Goal: Complete application form: Complete application form

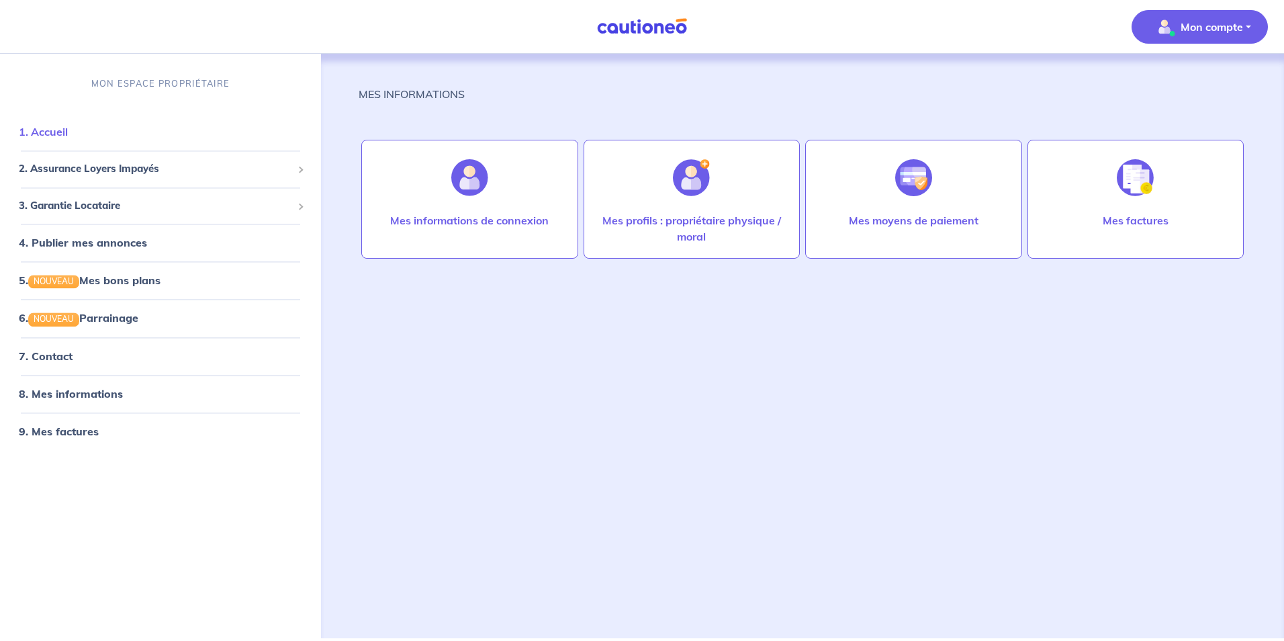
click at [59, 133] on link "1. Accueil" at bounding box center [43, 132] width 49 height 13
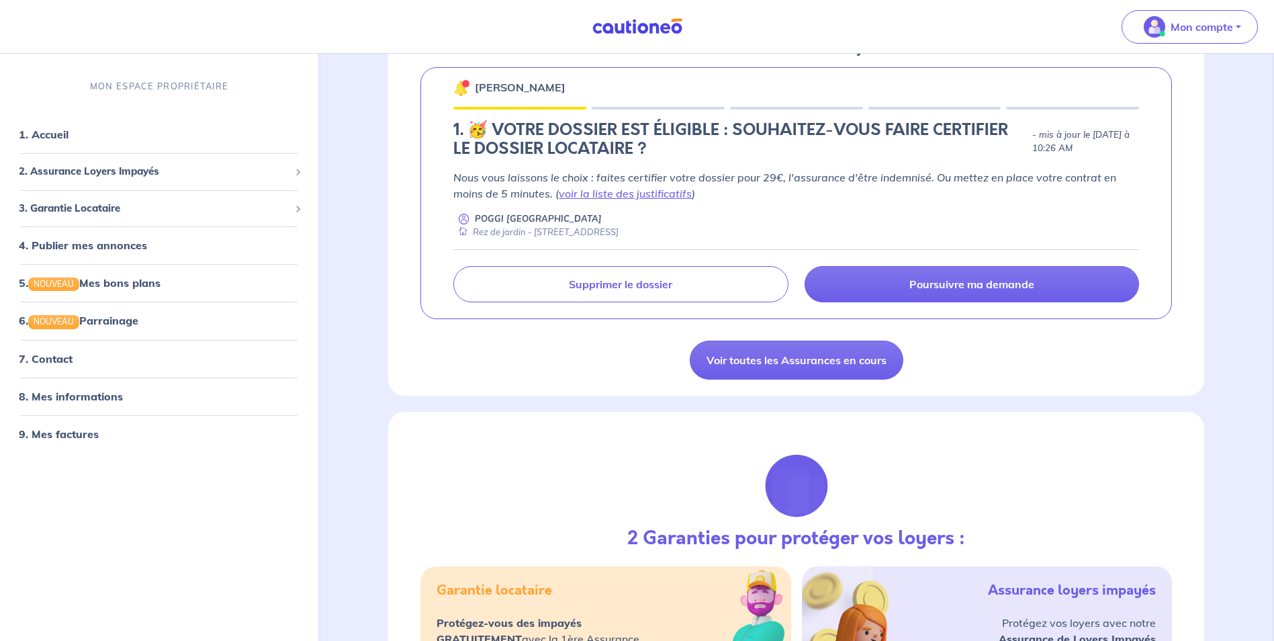
scroll to position [142, 0]
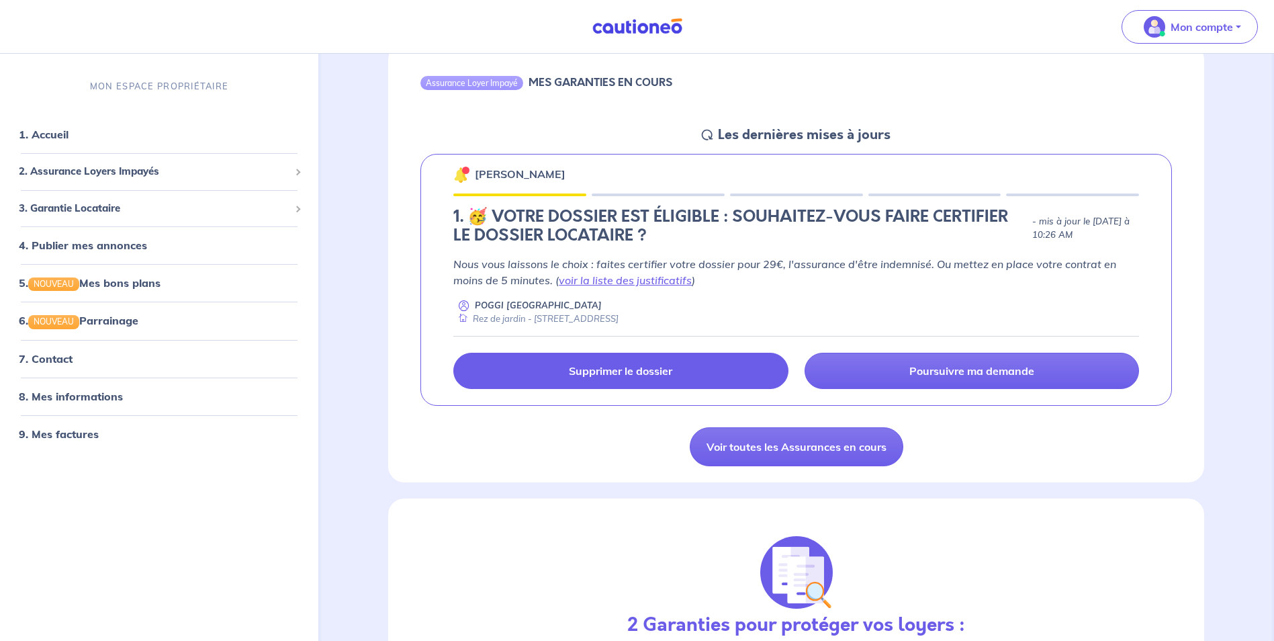
click at [726, 371] on link "Supprimer le dossier" at bounding box center [620, 371] width 335 height 36
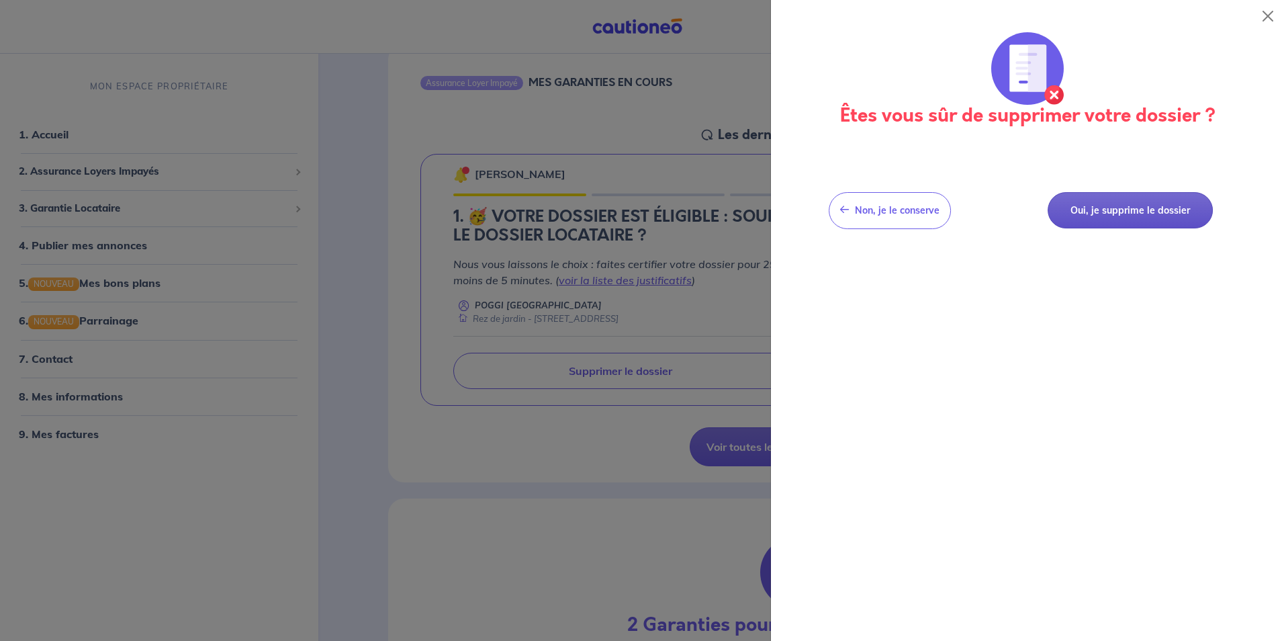
click at [1077, 218] on button "Oui, je supprime le dossier" at bounding box center [1130, 210] width 165 height 37
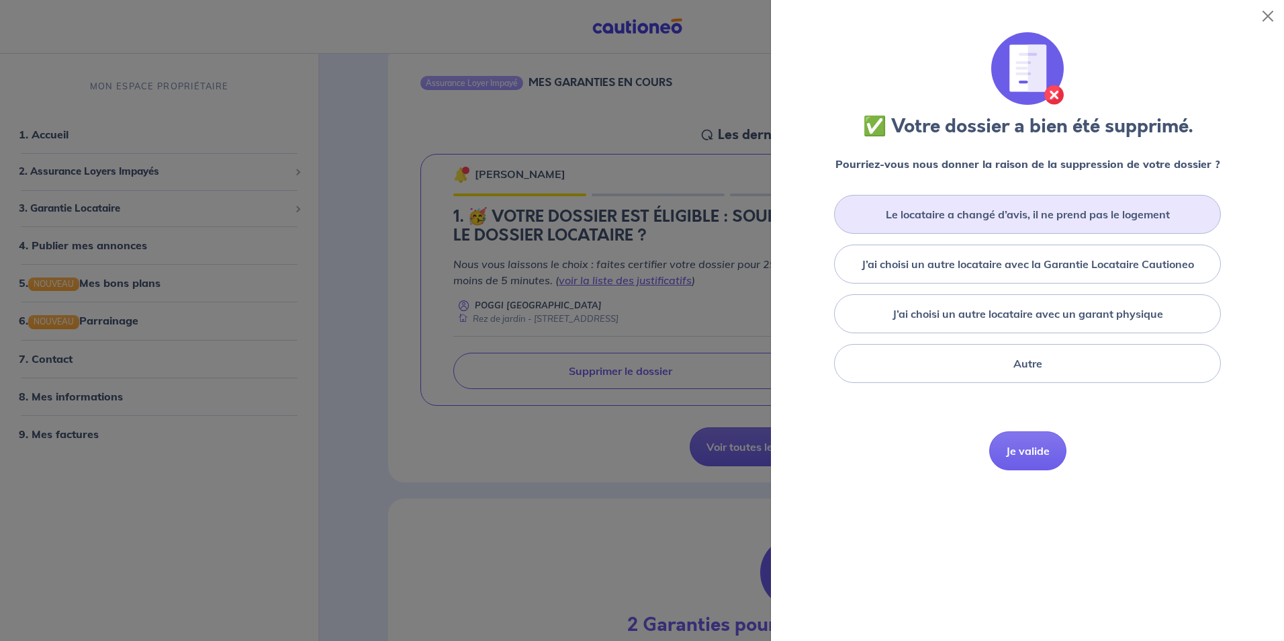
click at [979, 229] on div "Le locataire a changé d’avis, il ne prend pas le logement" at bounding box center [1027, 214] width 387 height 39
click at [1020, 466] on button "Je valide" at bounding box center [1027, 470] width 77 height 39
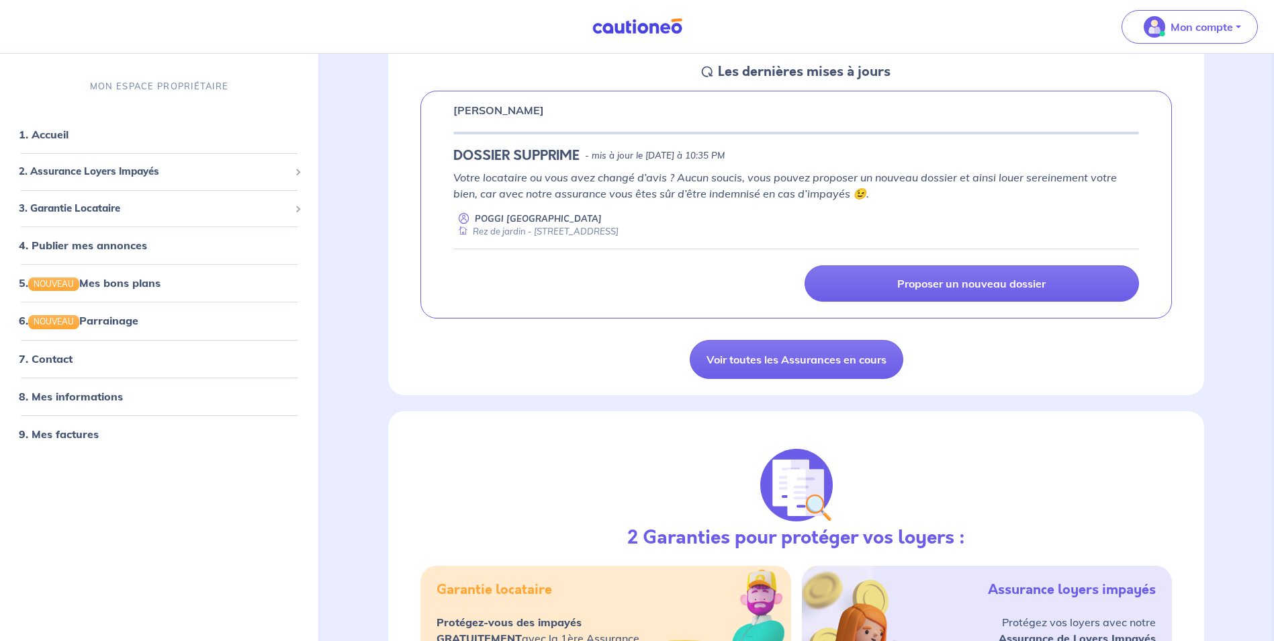
scroll to position [200, 0]
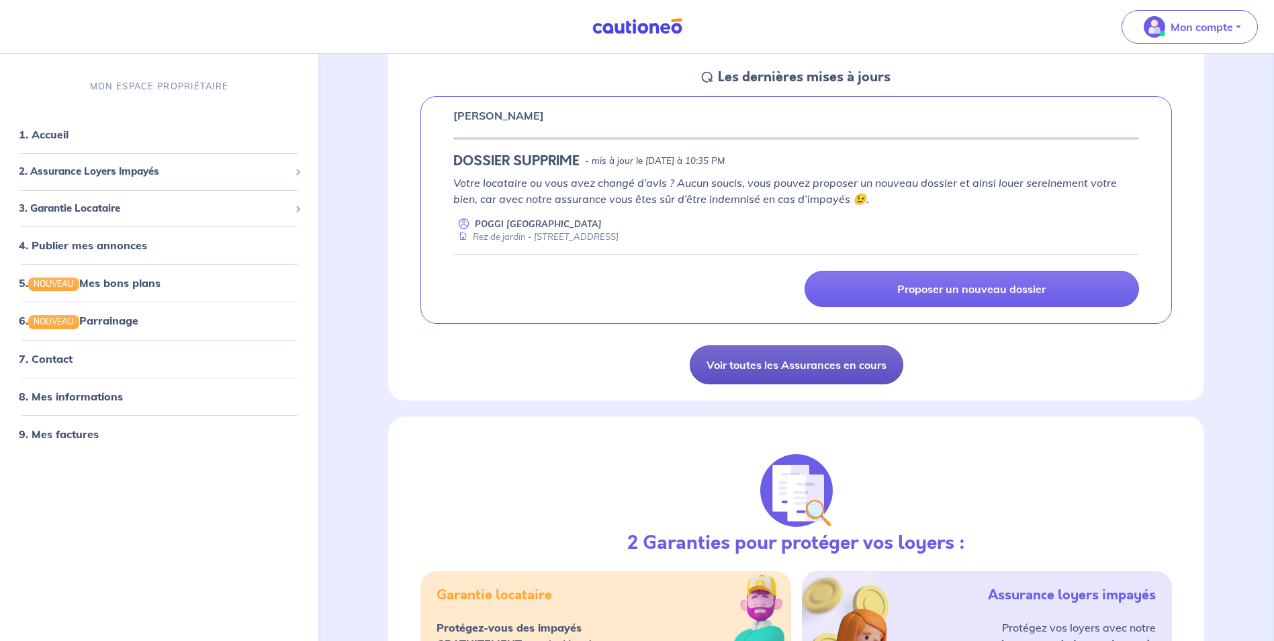
click at [811, 367] on link "Voir toutes les Assurances en cours" at bounding box center [797, 364] width 214 height 39
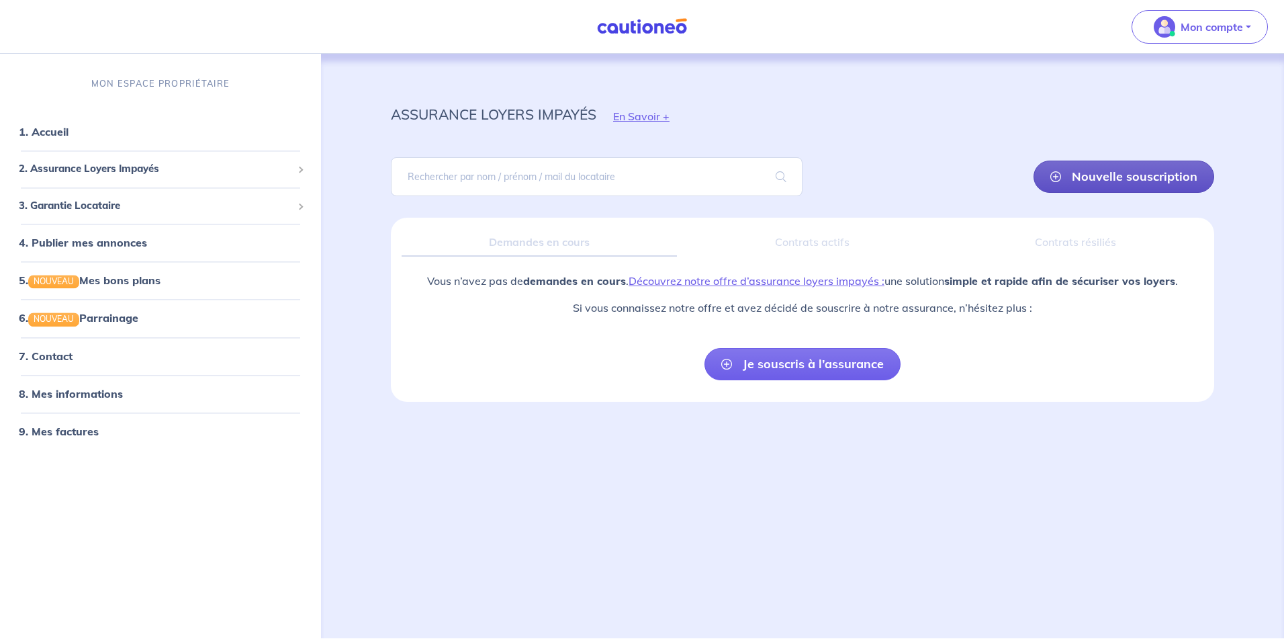
click at [1088, 187] on link "Nouvelle souscription" at bounding box center [1124, 177] width 181 height 32
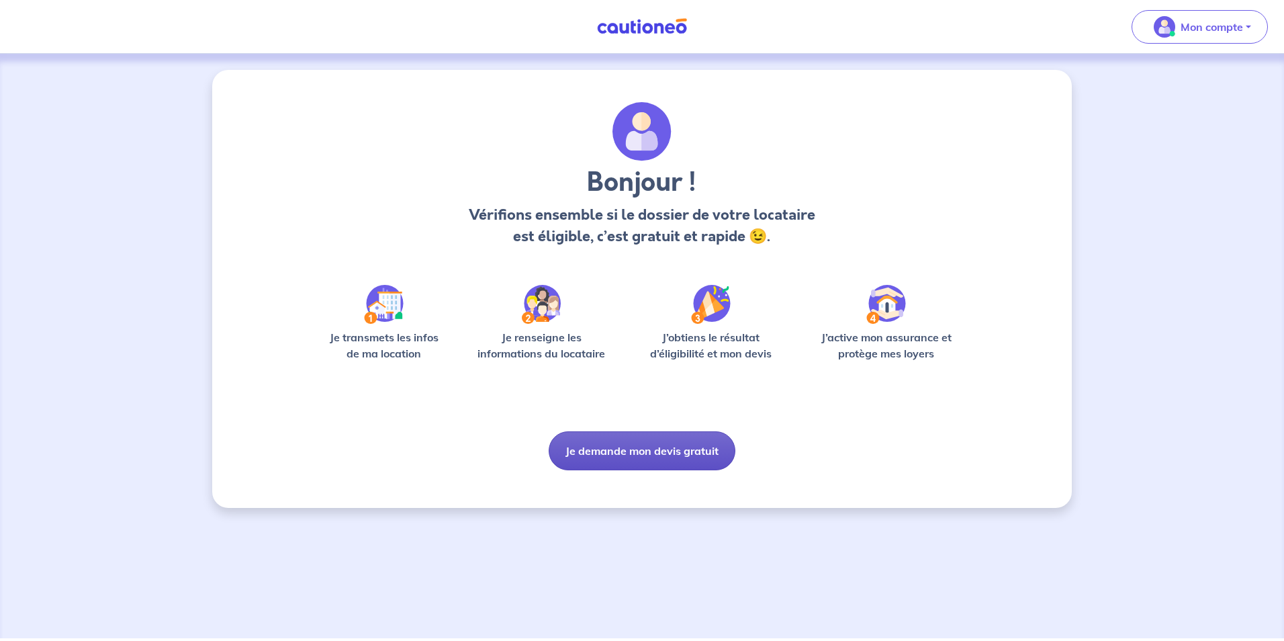
click at [635, 469] on button "Je demande mon devis gratuit" at bounding box center [642, 450] width 187 height 39
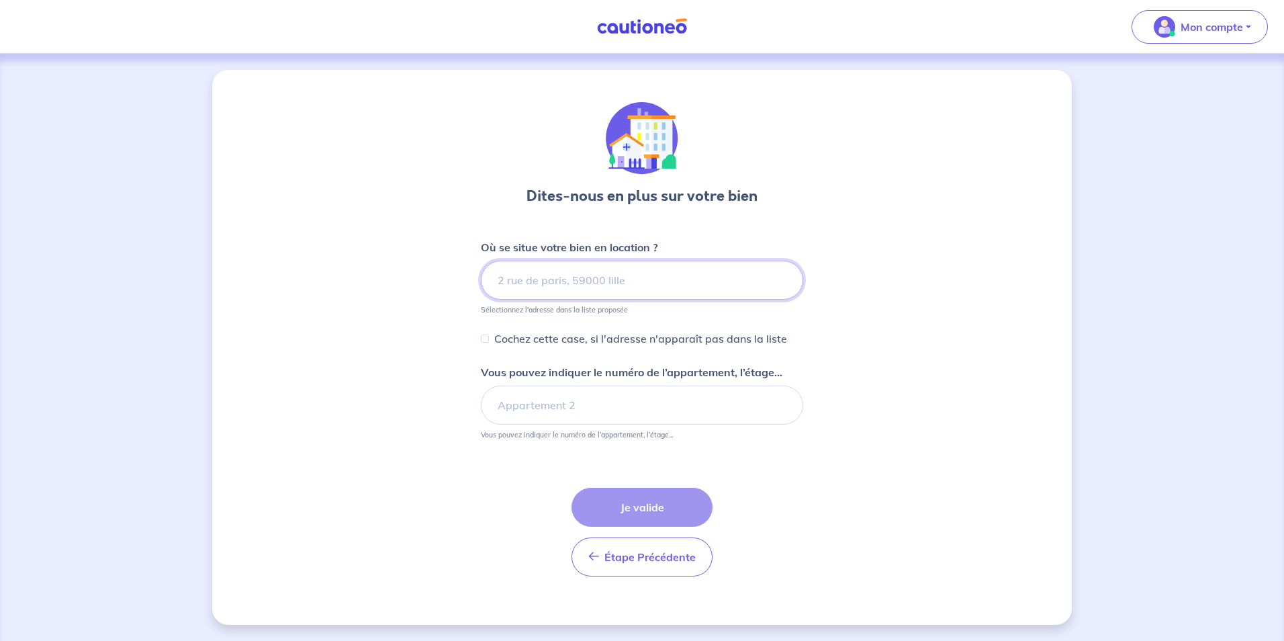
click at [620, 284] on input at bounding box center [642, 280] width 322 height 39
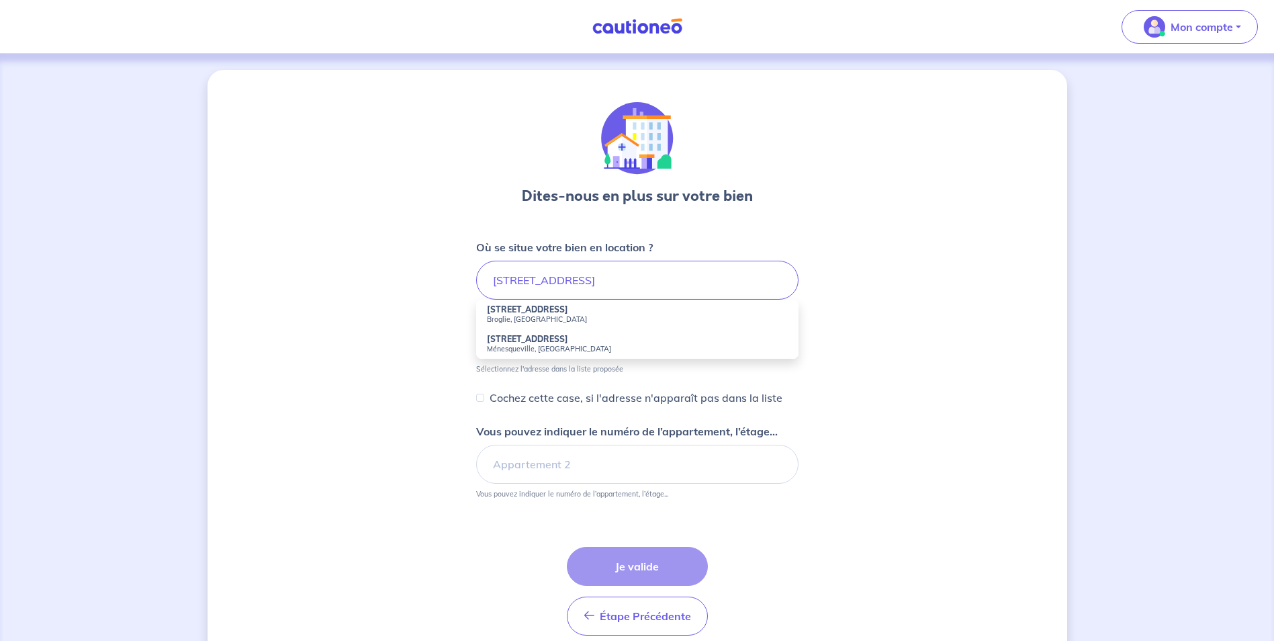
click at [583, 315] on small "Broglie, [GEOGRAPHIC_DATA]" at bounding box center [637, 318] width 301 height 9
type input "[STREET_ADDRESS]"
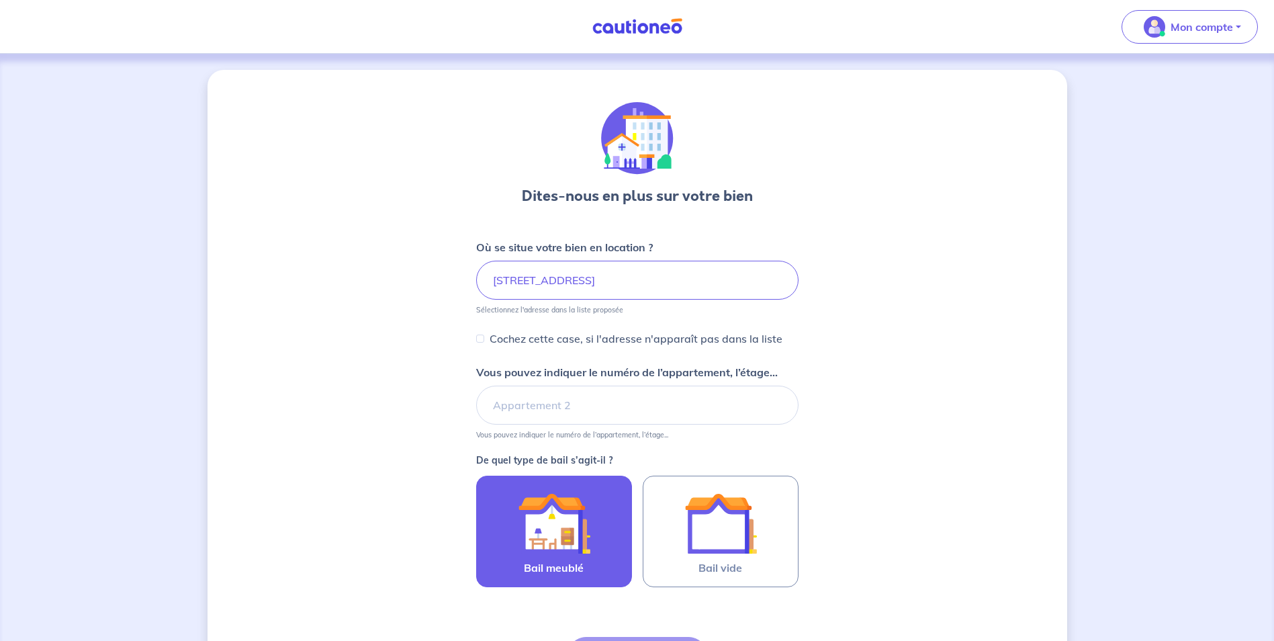
click at [562, 521] on img at bounding box center [554, 523] width 73 height 73
click at [0, 0] on input "Bail meublé" at bounding box center [0, 0] width 0 height 0
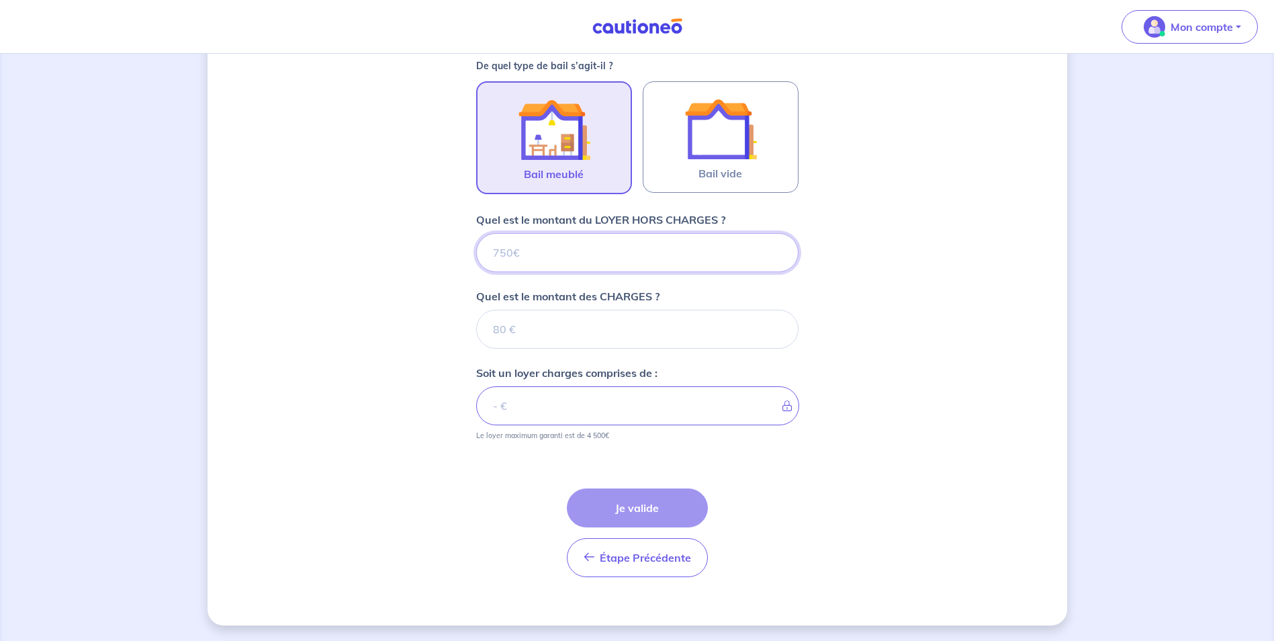
scroll to position [395, 0]
click at [622, 258] on input "Quel est le montant du LOYER HORS CHARGES ?" at bounding box center [637, 251] width 322 height 39
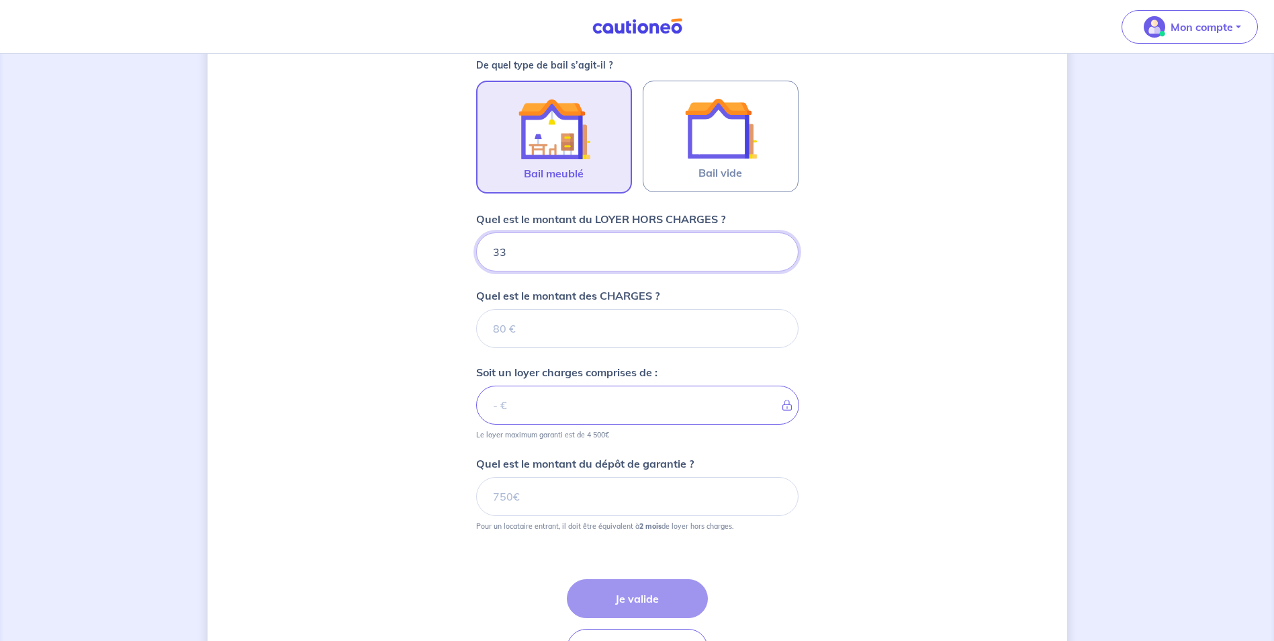
type input "330"
click at [590, 318] on input "Quel est le montant des CHARGES ?" at bounding box center [637, 328] width 322 height 39
type input "30"
type input "360"
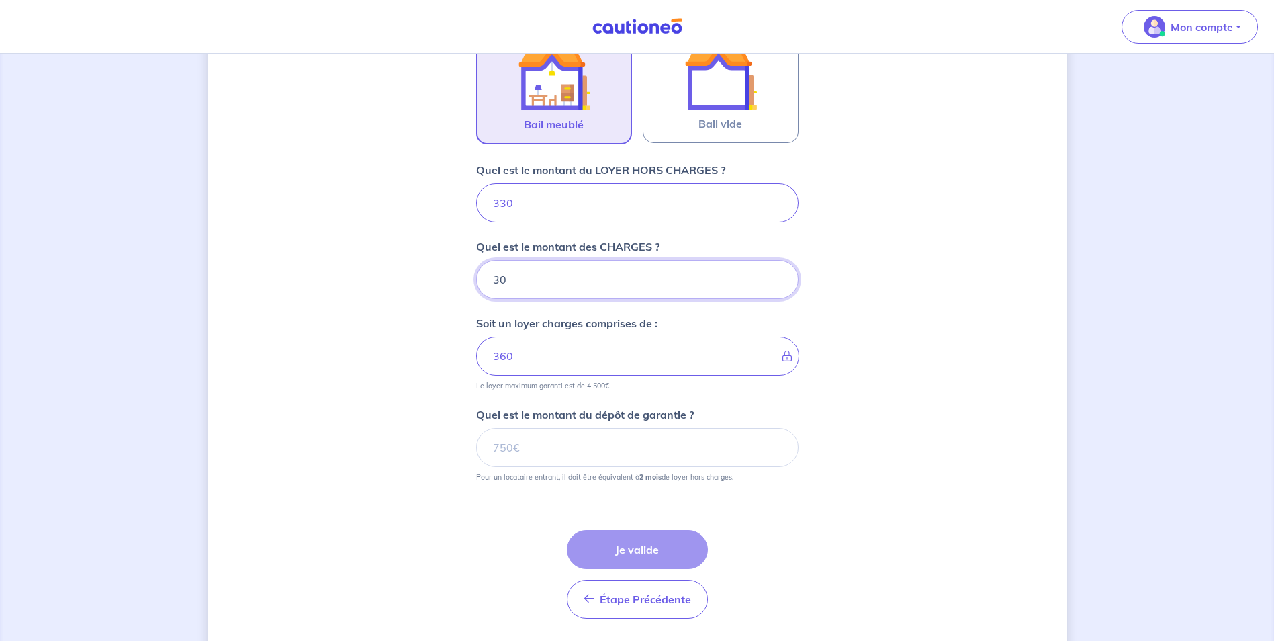
scroll to position [445, 0]
type input "30"
click at [574, 451] on input "Quel est le montant du dépôt de garantie ?" at bounding box center [637, 446] width 322 height 39
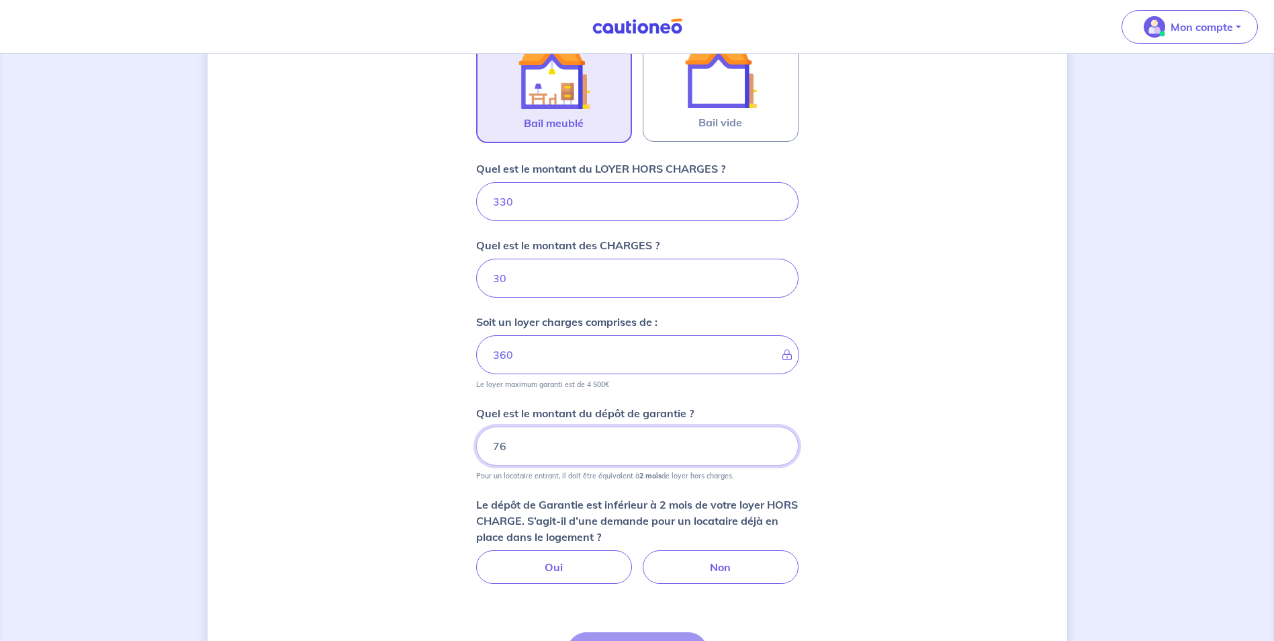
type input "7"
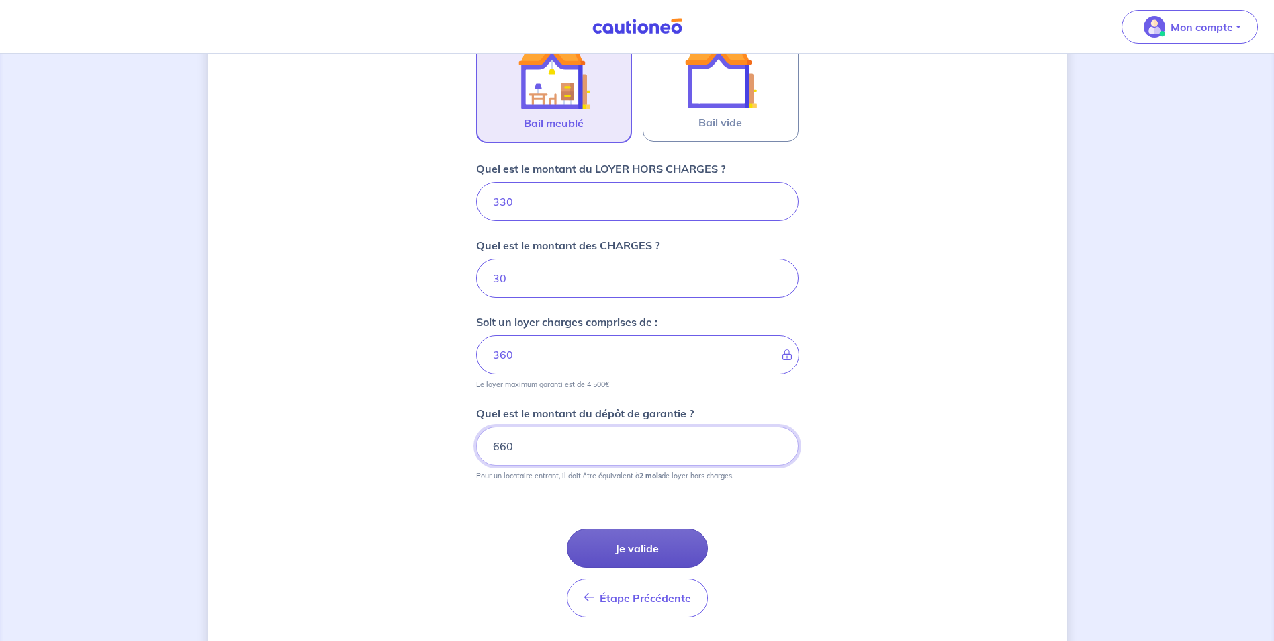
type input "660"
click at [633, 545] on button "Je valide" at bounding box center [637, 548] width 141 height 39
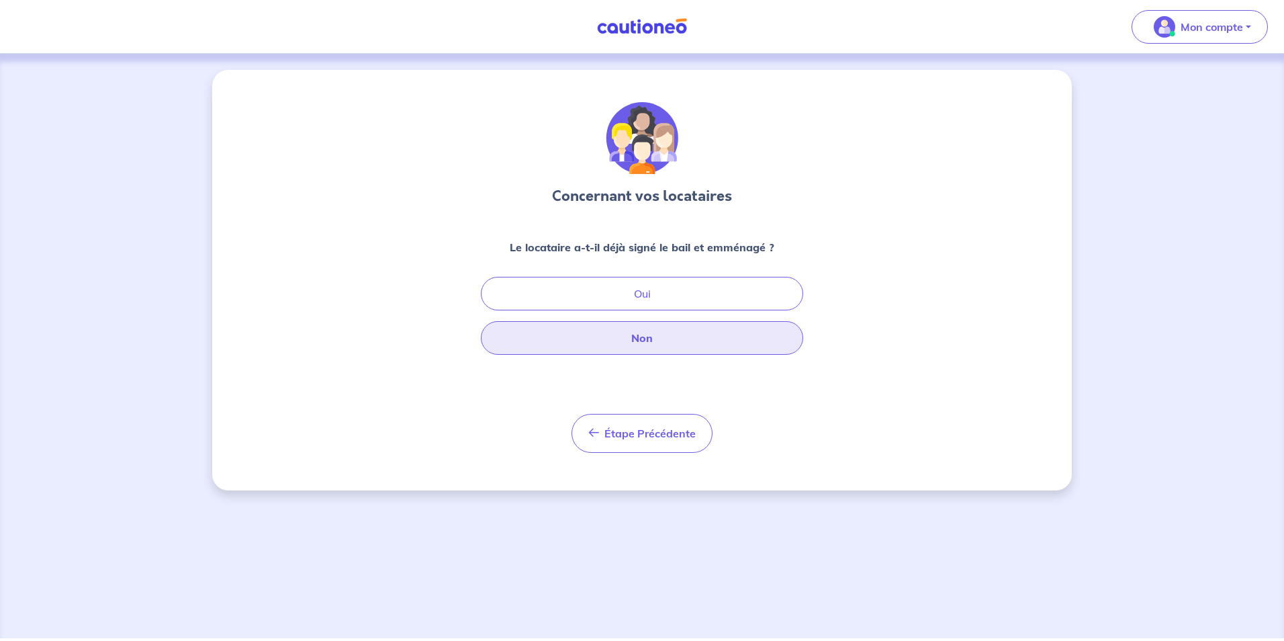
click at [662, 345] on button "Non" at bounding box center [642, 338] width 322 height 34
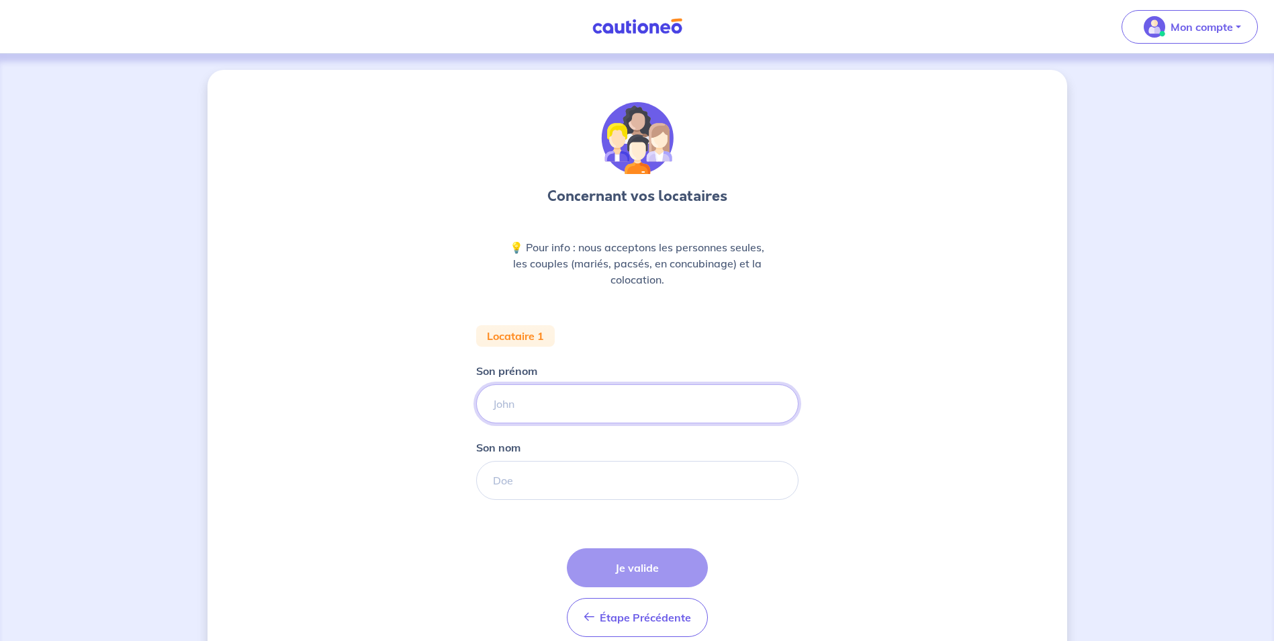
click at [632, 417] on input "Son prénom" at bounding box center [637, 403] width 322 height 39
type input "Hocine"
click at [0, 403] on html "Mon compte Me déconnecter Concernant vos locataires 💡 Pour info : nous accepton…" at bounding box center [637, 350] width 1274 height 701
click at [523, 476] on input "Son nom" at bounding box center [637, 480] width 322 height 39
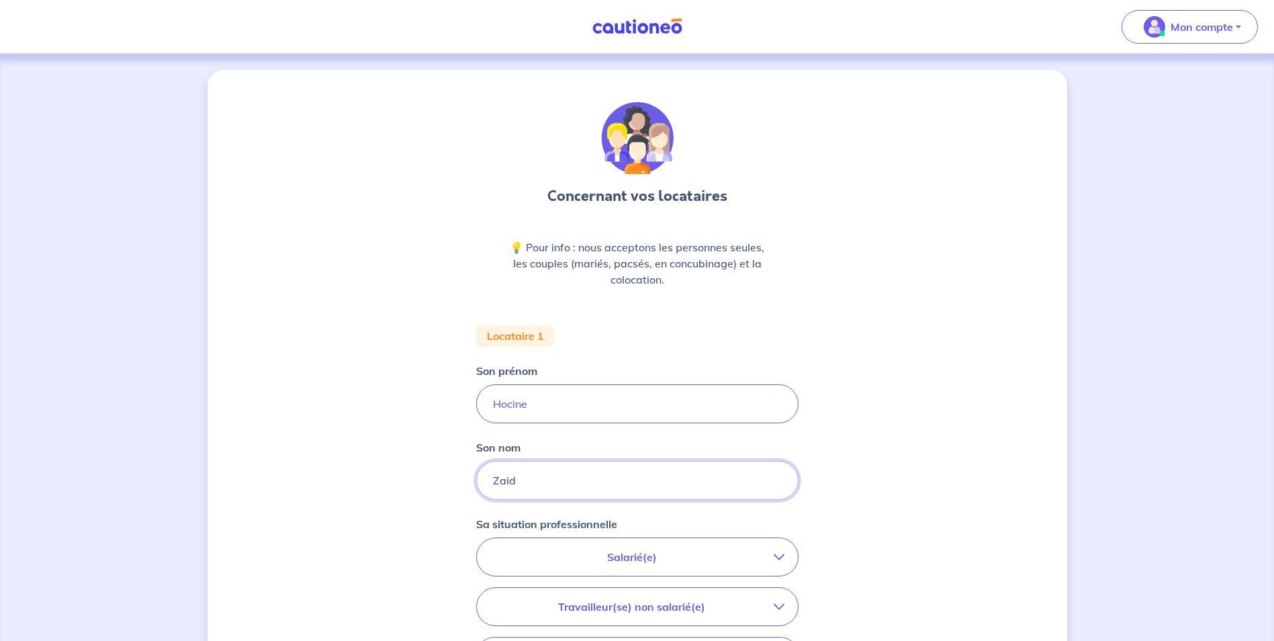
type input "Zaid"
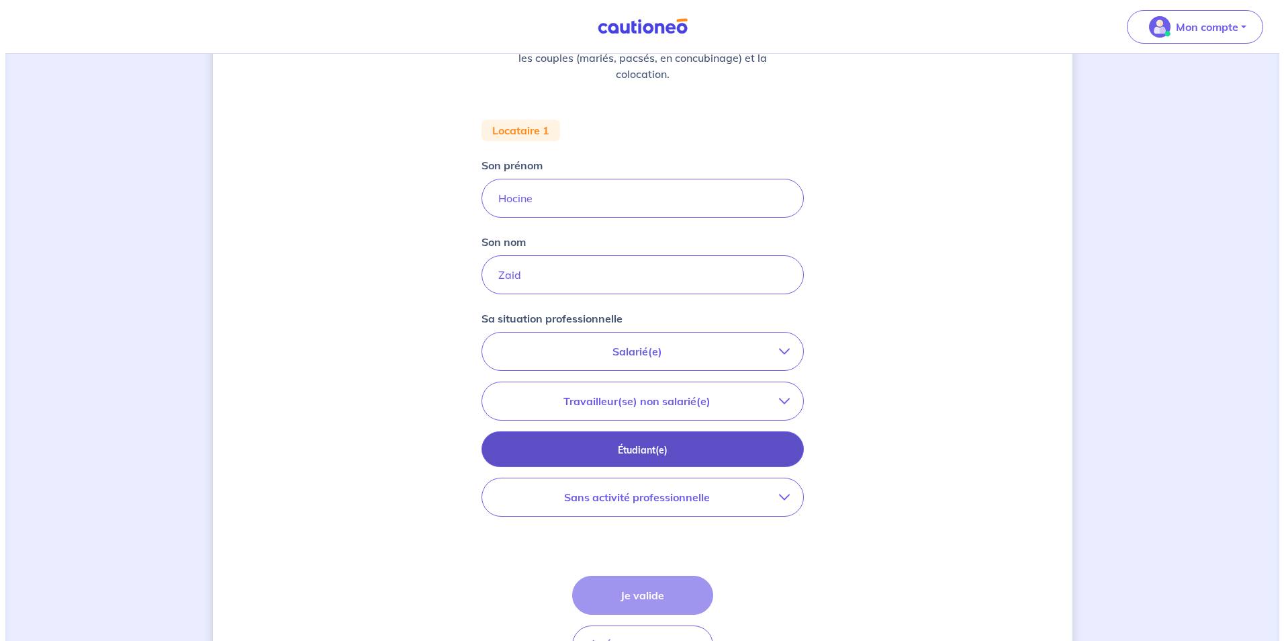
scroll to position [294, 0]
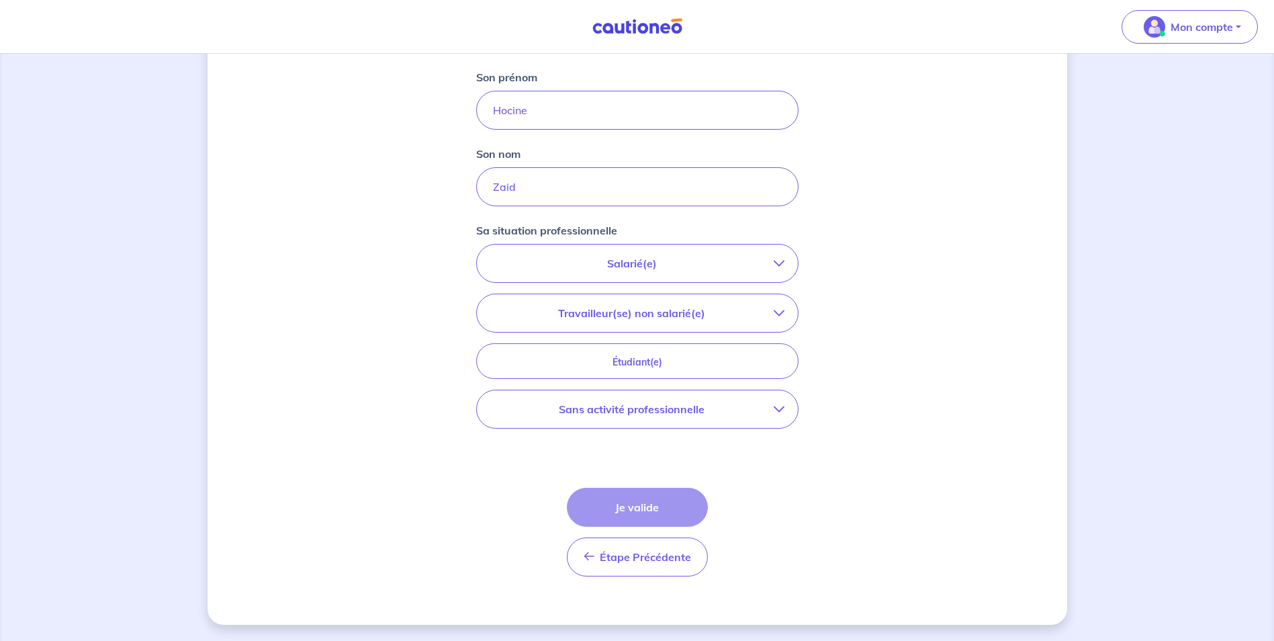
click at [784, 309] on icon "button" at bounding box center [779, 313] width 11 height 11
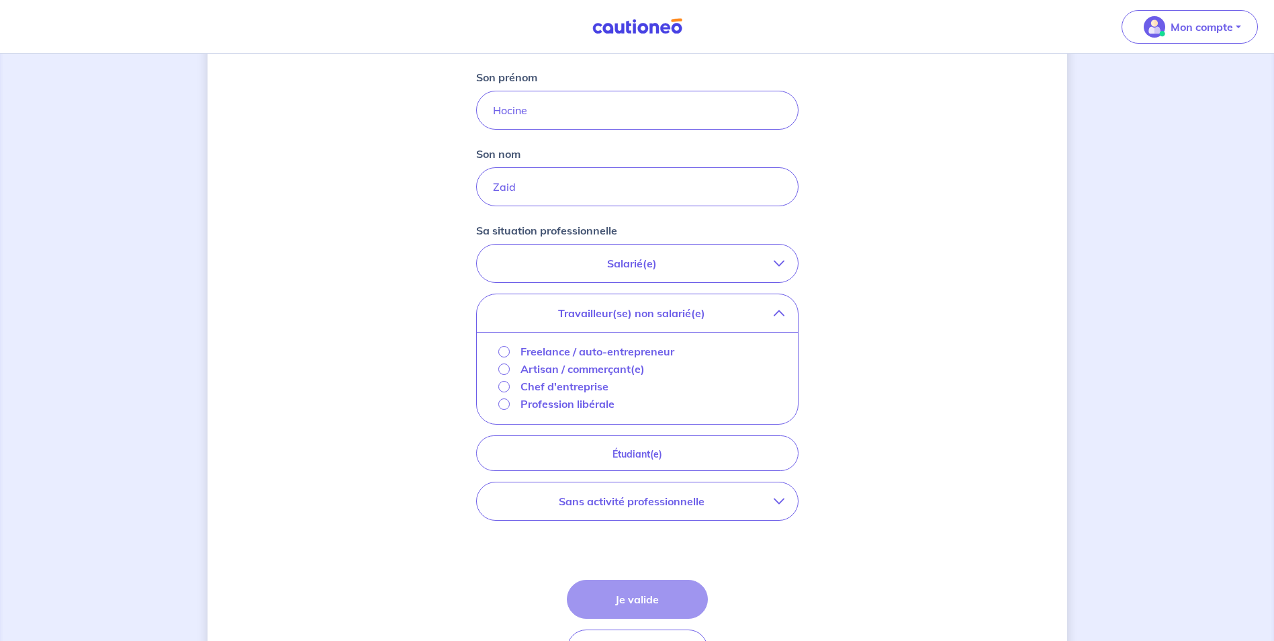
click at [857, 343] on div "Concernant vos locataires 💡 Pour info : nous acceptons les personnes seules, le…" at bounding box center [638, 246] width 860 height 940
click at [797, 316] on button "Travailleur(se) non salarié(e)" at bounding box center [637, 313] width 321 height 38
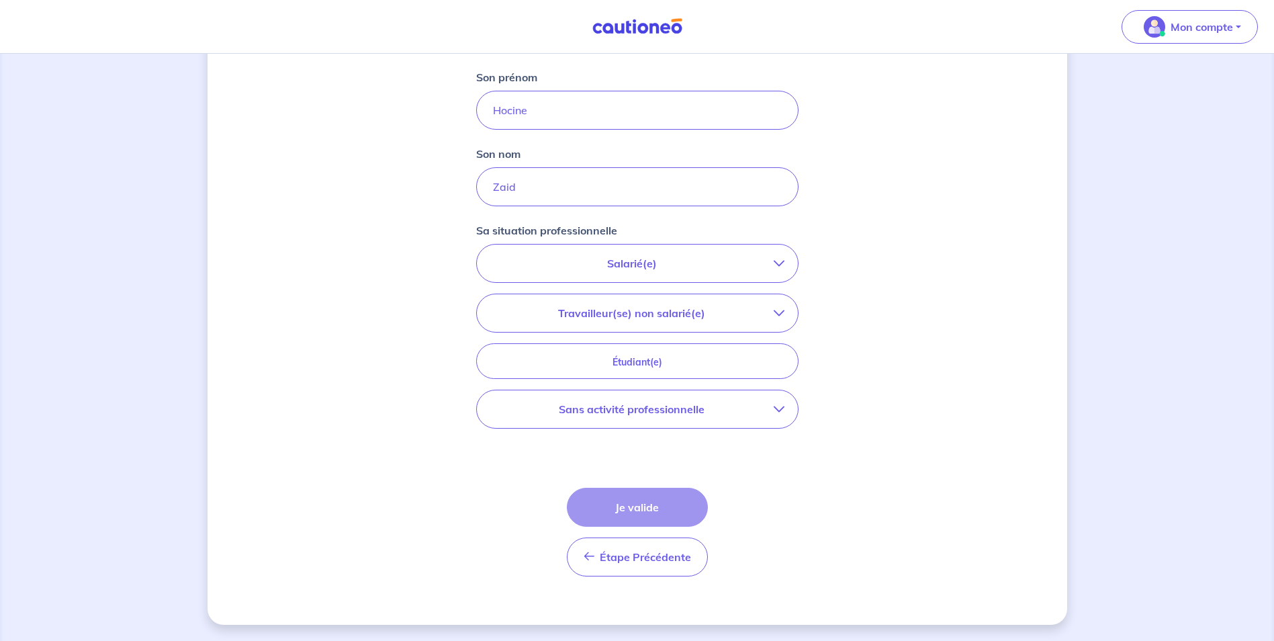
click at [780, 409] on icon "button" at bounding box center [779, 409] width 11 height 11
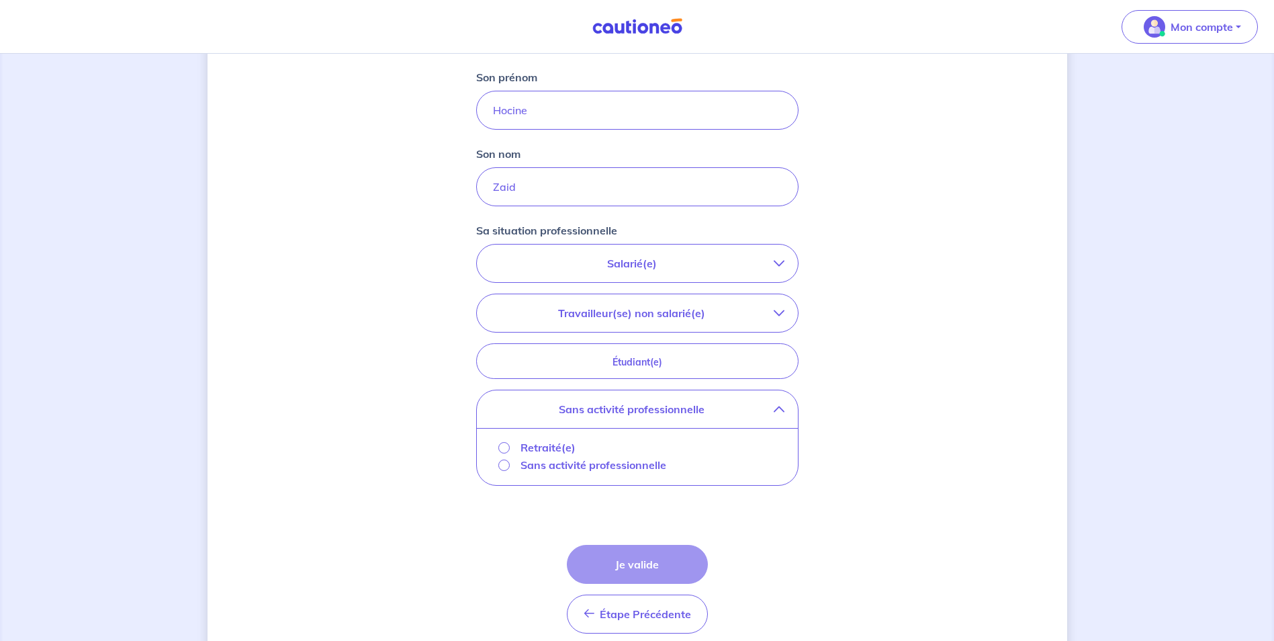
click at [633, 409] on p "Sans activité professionnelle" at bounding box center [631, 409] width 283 height 16
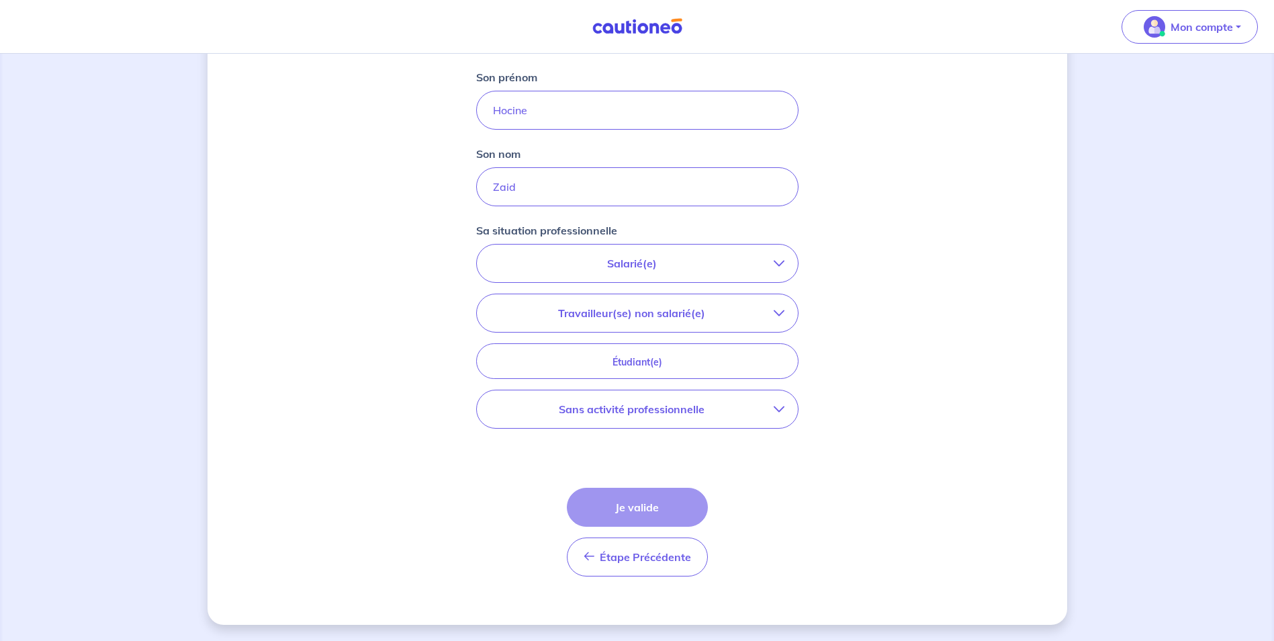
click at [633, 409] on p "Sans activité professionnelle" at bounding box center [631, 409] width 283 height 16
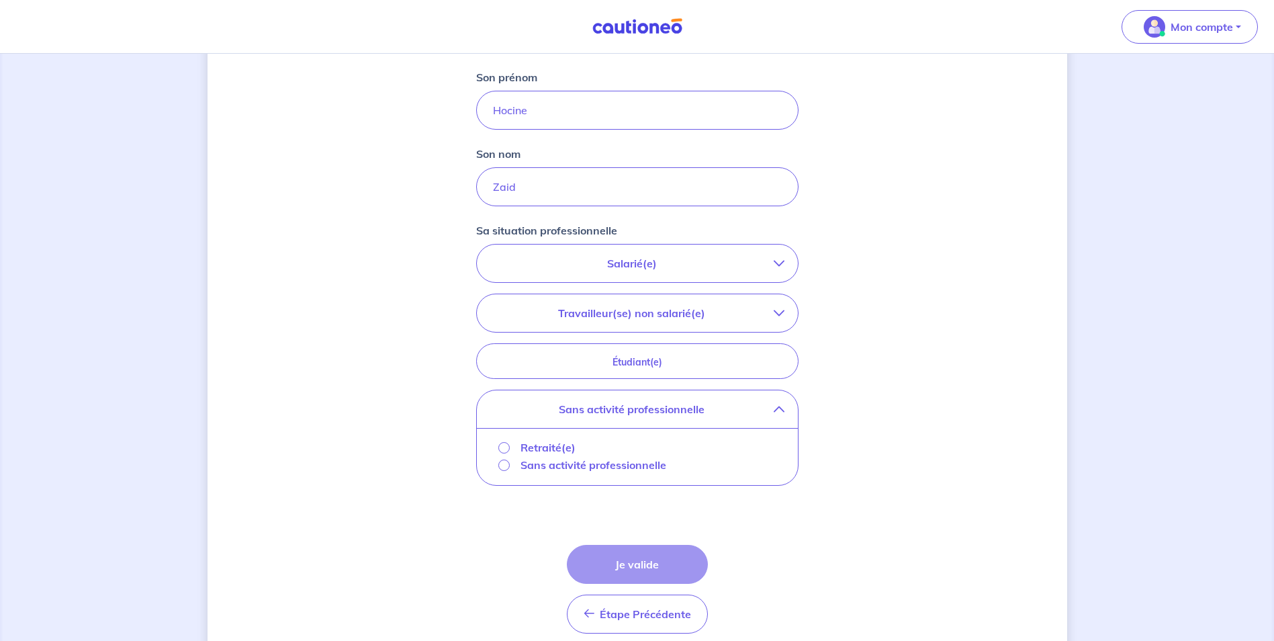
click at [576, 464] on p "Sans activité professionnelle" at bounding box center [594, 465] width 146 height 16
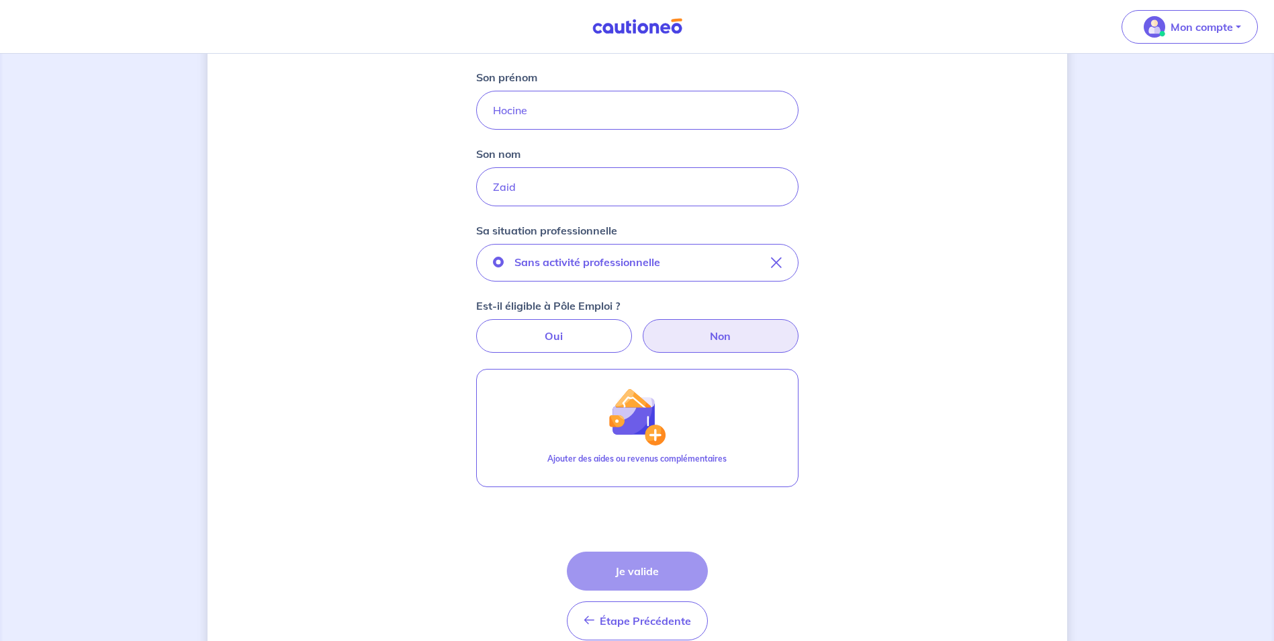
click at [713, 337] on label "Non" at bounding box center [721, 336] width 156 height 34
click at [642, 328] on input "Non" at bounding box center [637, 323] width 9 height 9
radio input "true"
click at [648, 578] on div "Étape Précédente Précédent Je valide Je valide" at bounding box center [637, 596] width 141 height 89
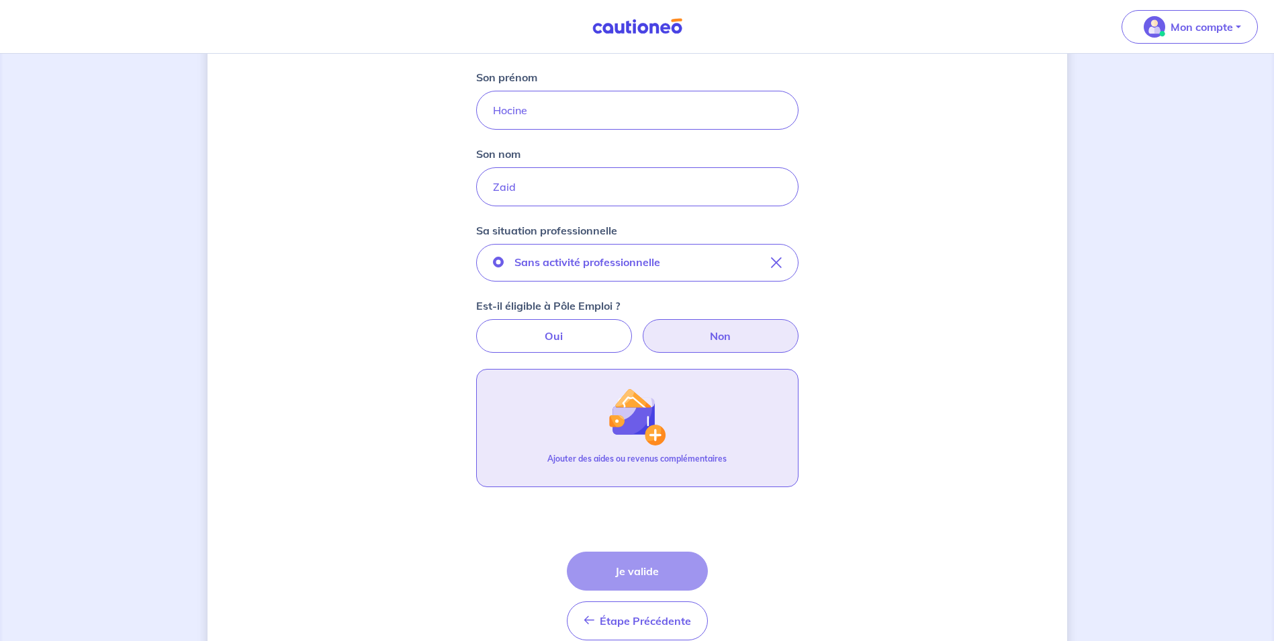
click at [730, 423] on button "Ajouter des aides ou revenus complémentaires" at bounding box center [637, 428] width 322 height 118
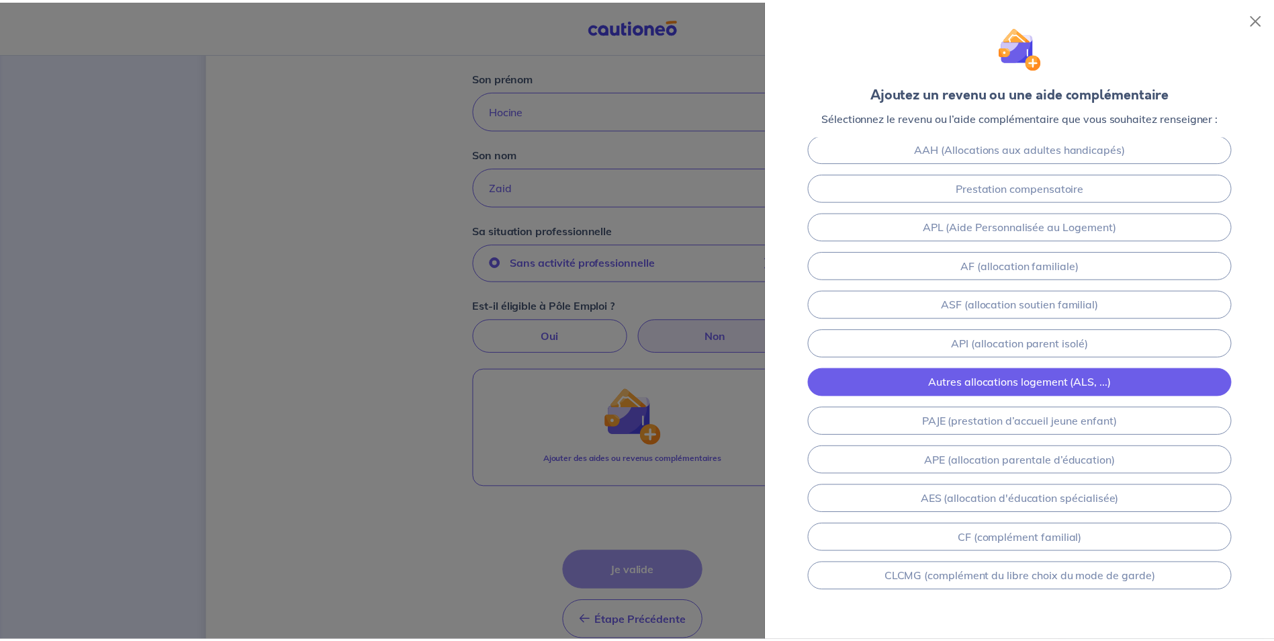
scroll to position [107, 0]
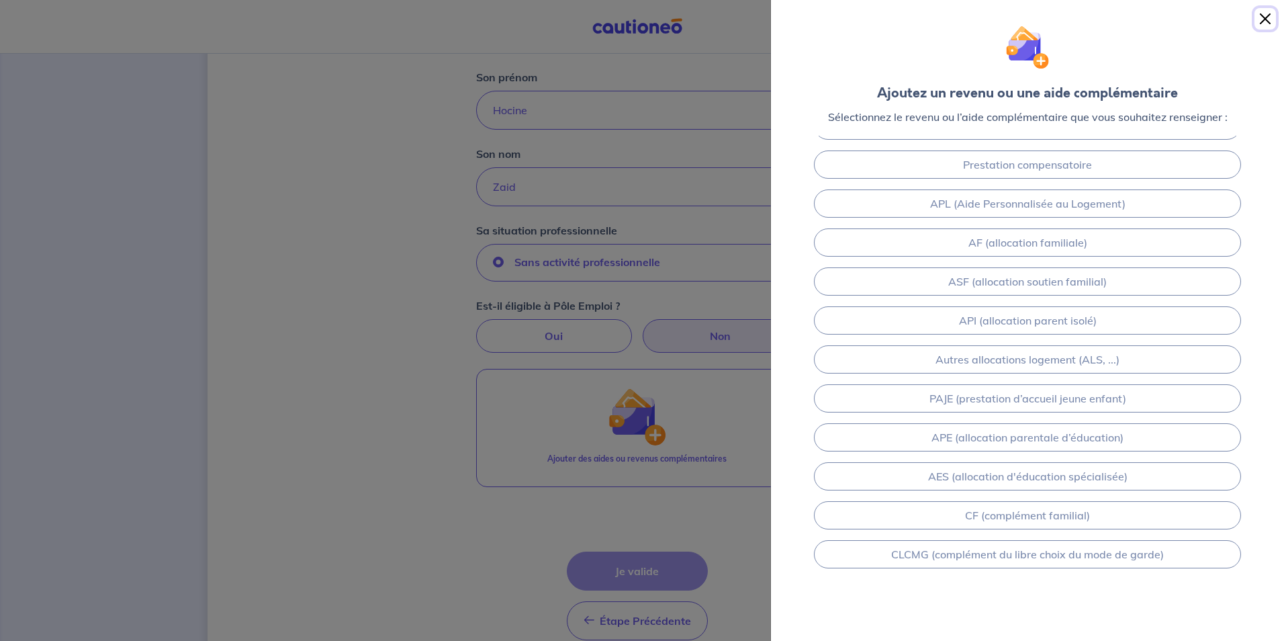
click at [1262, 20] on button "Close" at bounding box center [1265, 18] width 21 height 21
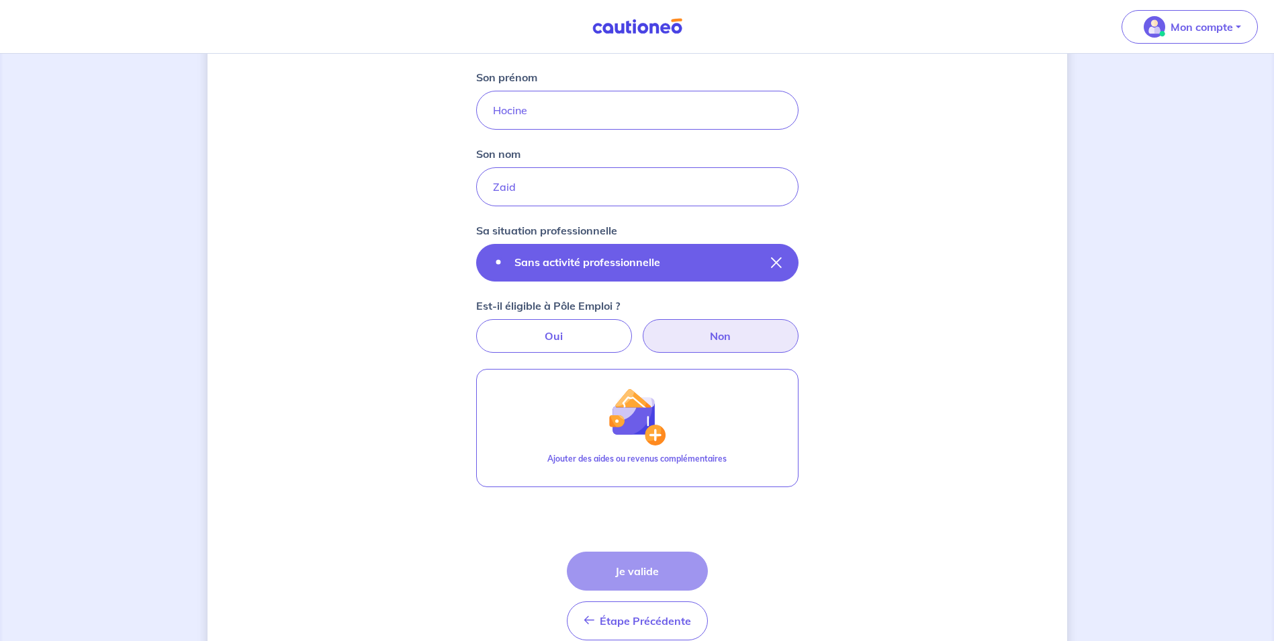
click at [772, 267] on icon "button" at bounding box center [776, 262] width 11 height 11
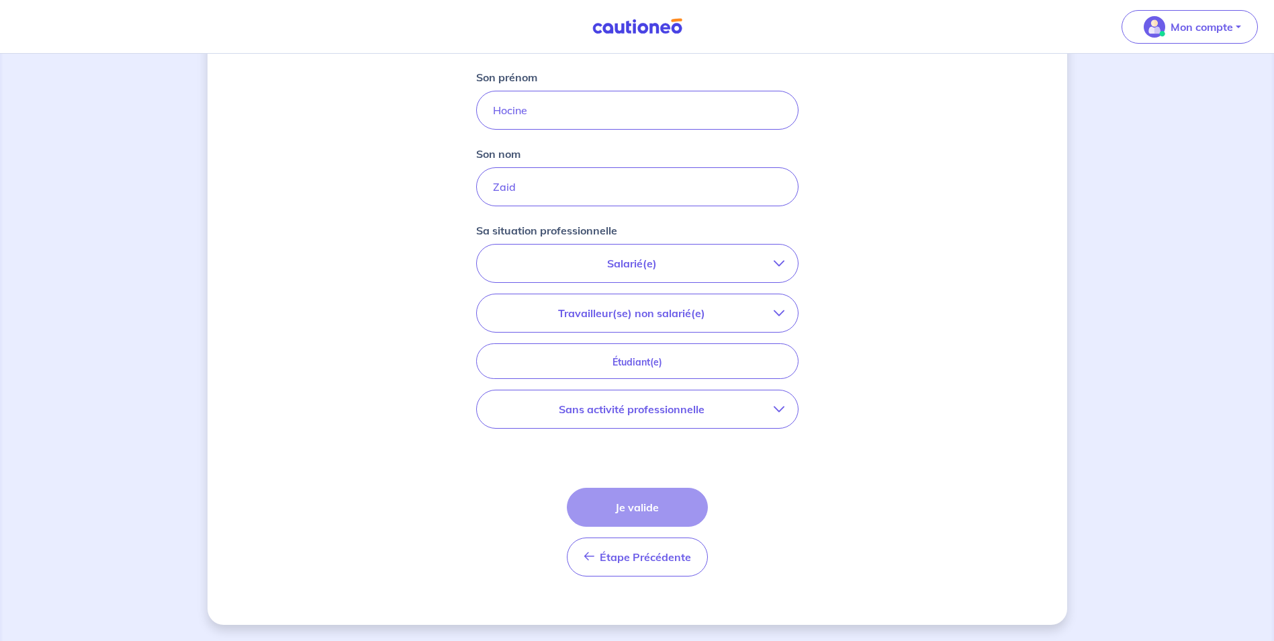
click at [787, 261] on button "Salarié(e)" at bounding box center [637, 264] width 321 height 38
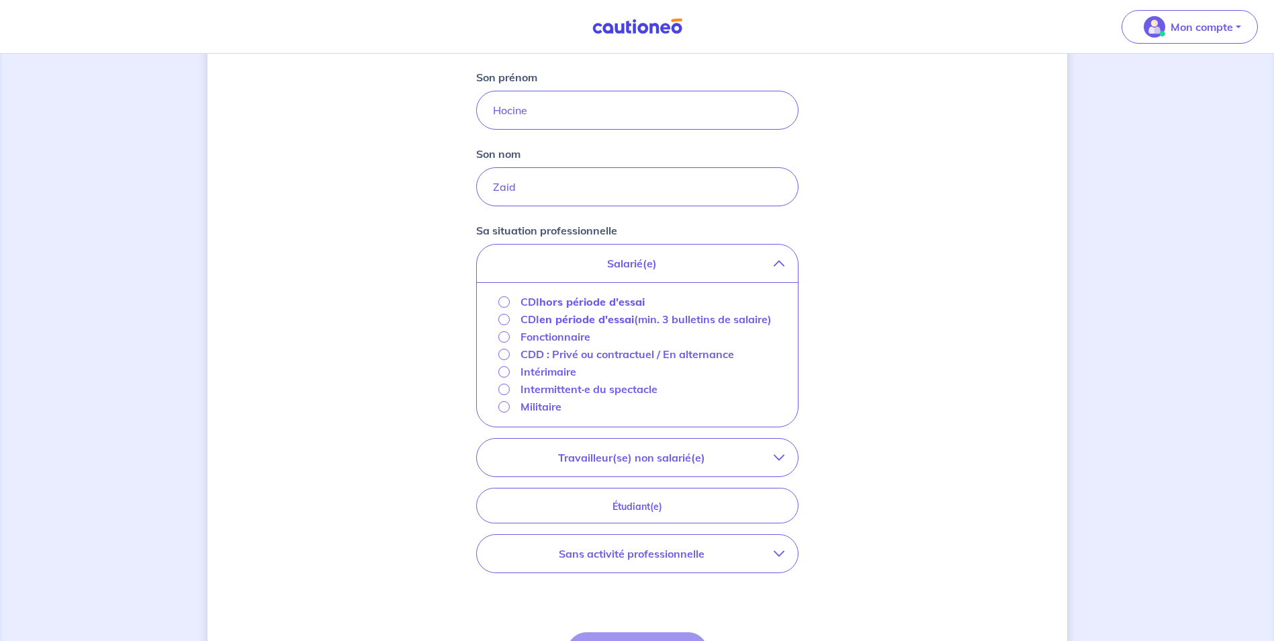
click at [787, 261] on button "Salarié(e)" at bounding box center [637, 264] width 321 height 38
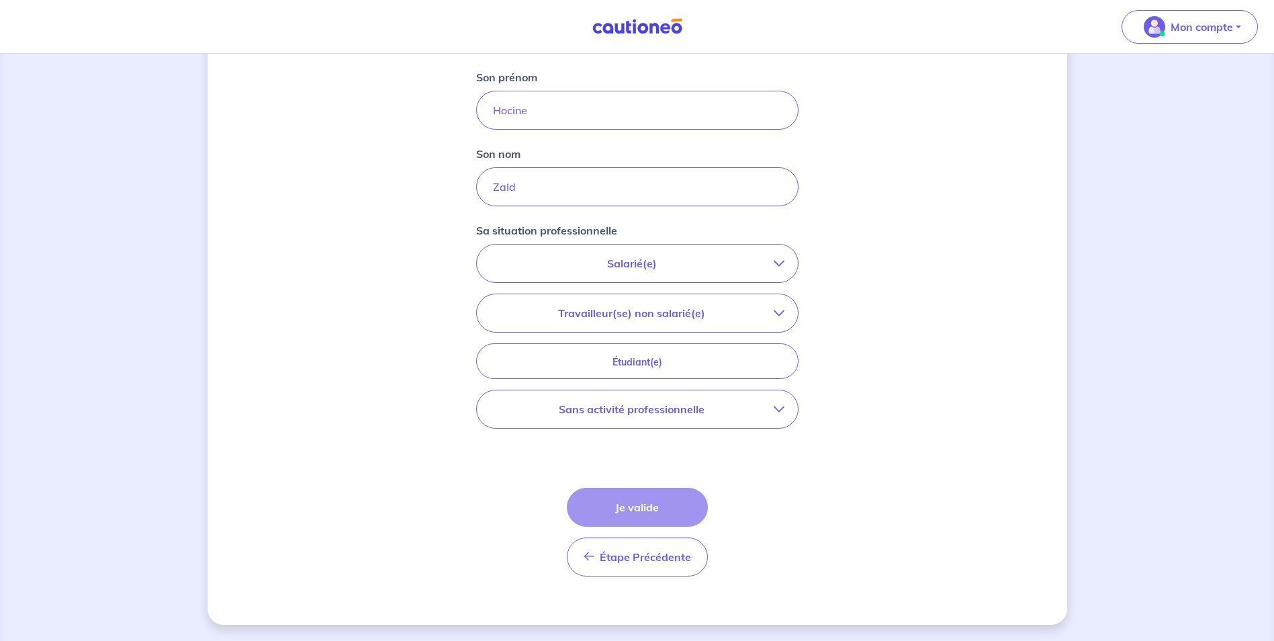
click at [774, 321] on button "Travailleur(se) non salarié(e)" at bounding box center [637, 313] width 321 height 38
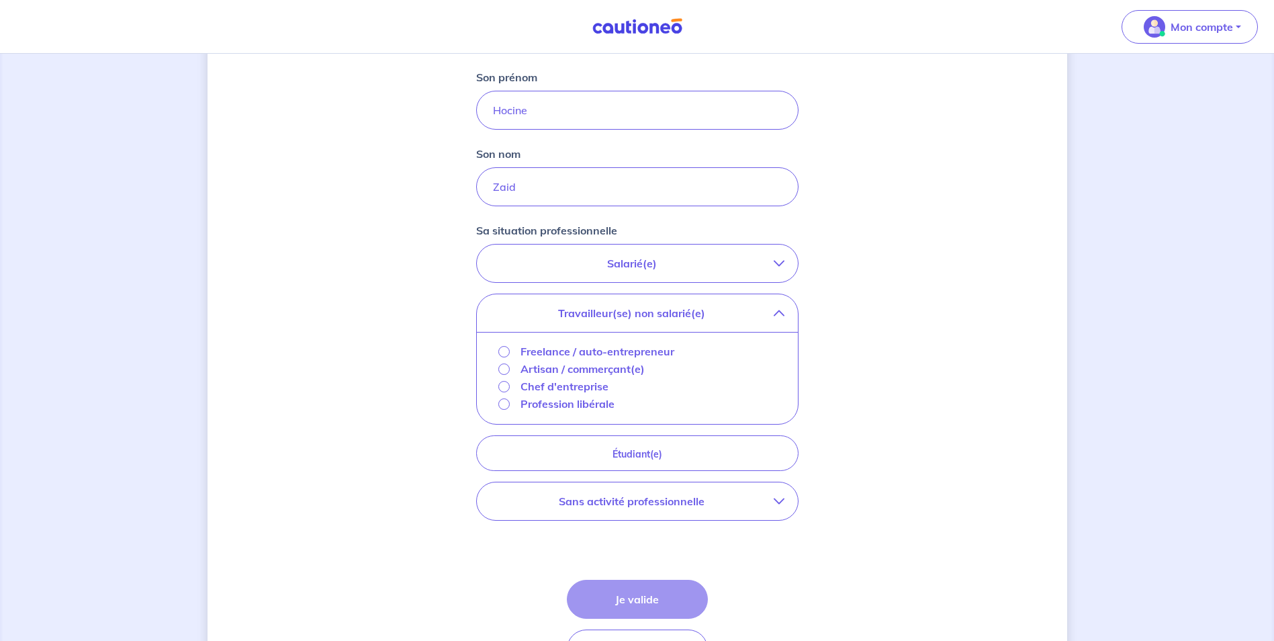
click at [510, 406] on div "Profession libérale" at bounding box center [556, 404] width 117 height 16
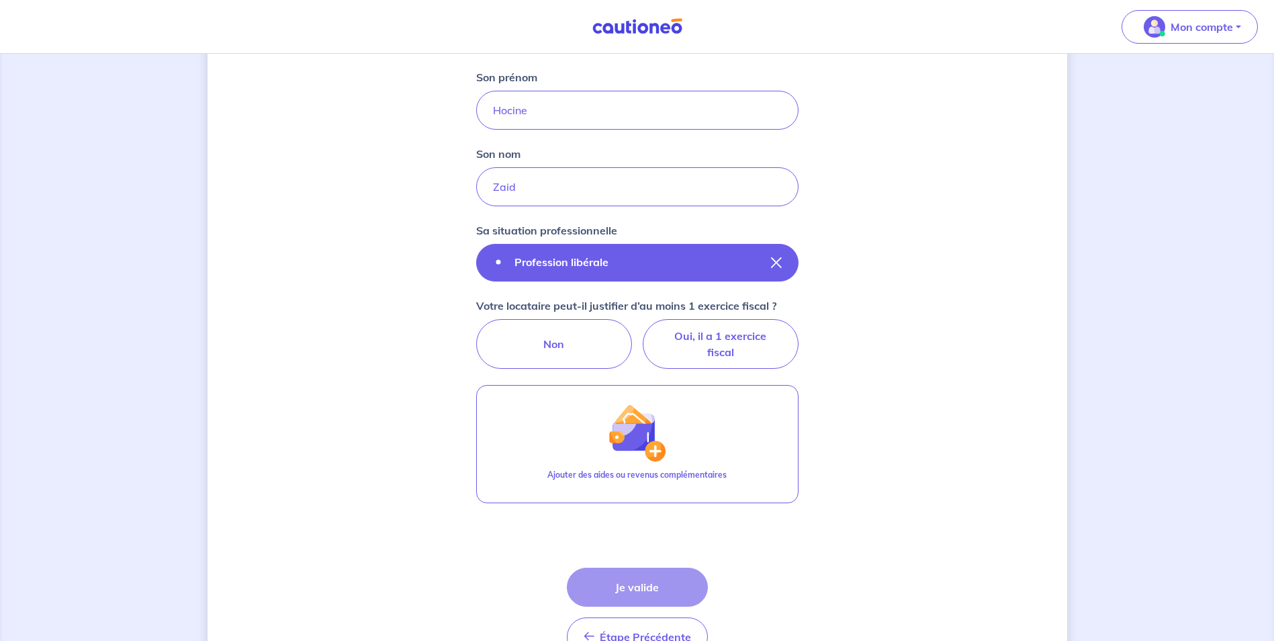
click at [772, 266] on icon "button" at bounding box center [776, 262] width 11 height 11
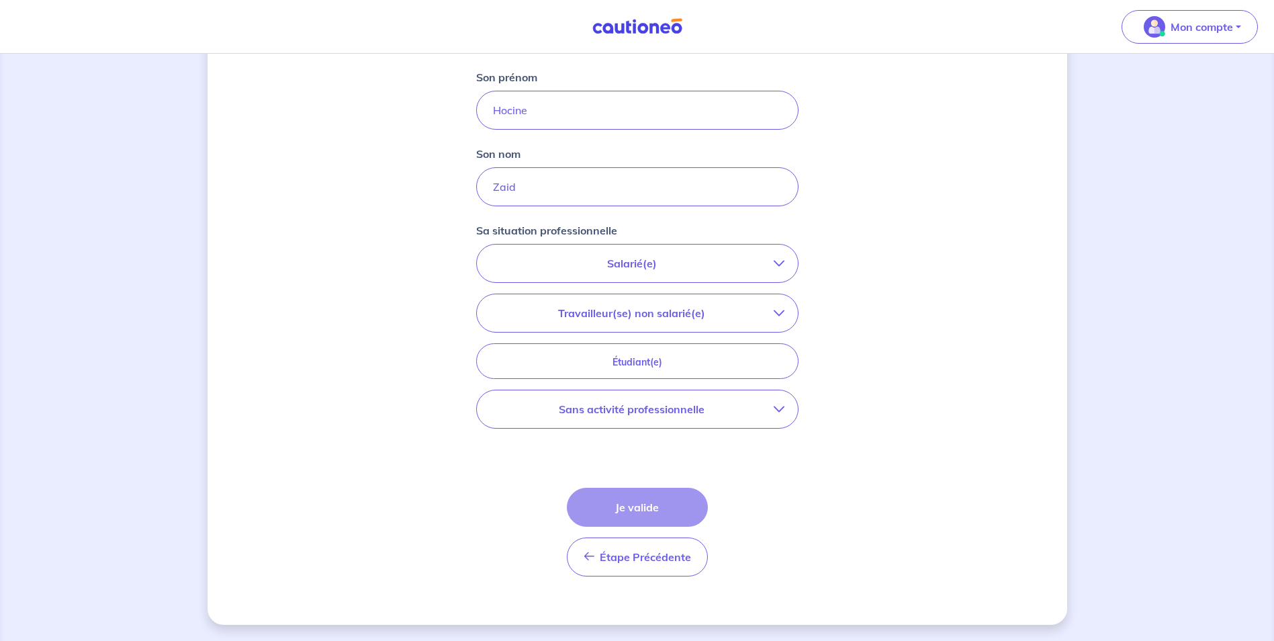
click at [775, 269] on button "Salarié(e)" at bounding box center [637, 264] width 321 height 38
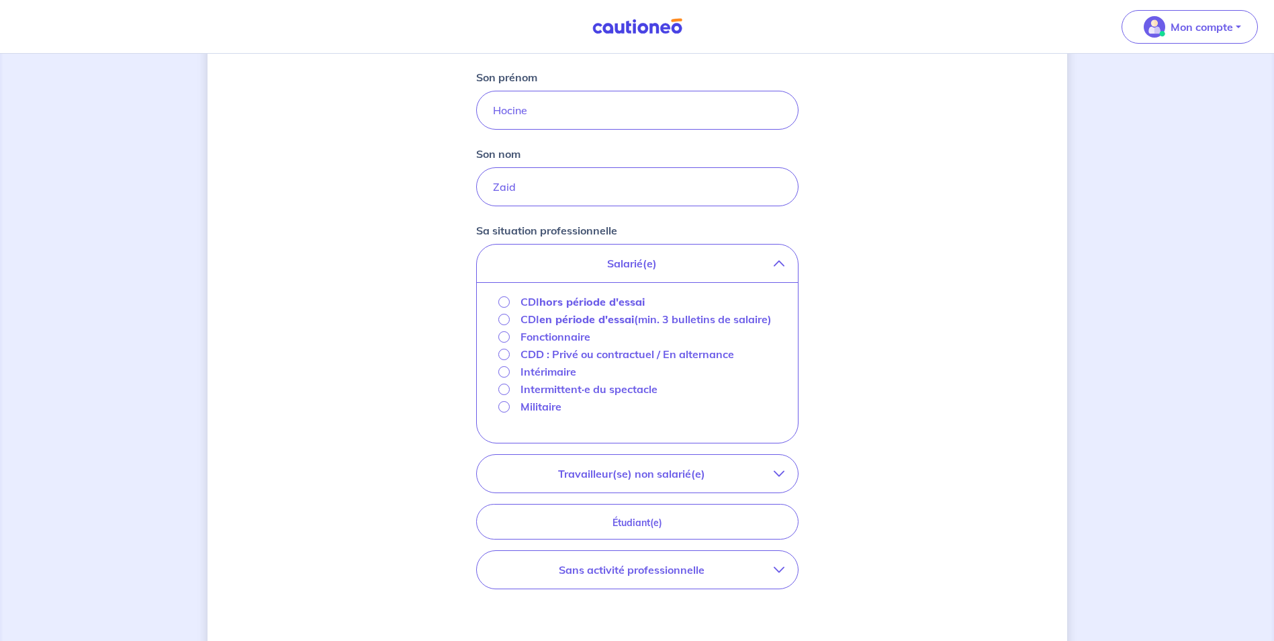
click at [775, 269] on button "Salarié(e)" at bounding box center [637, 264] width 321 height 38
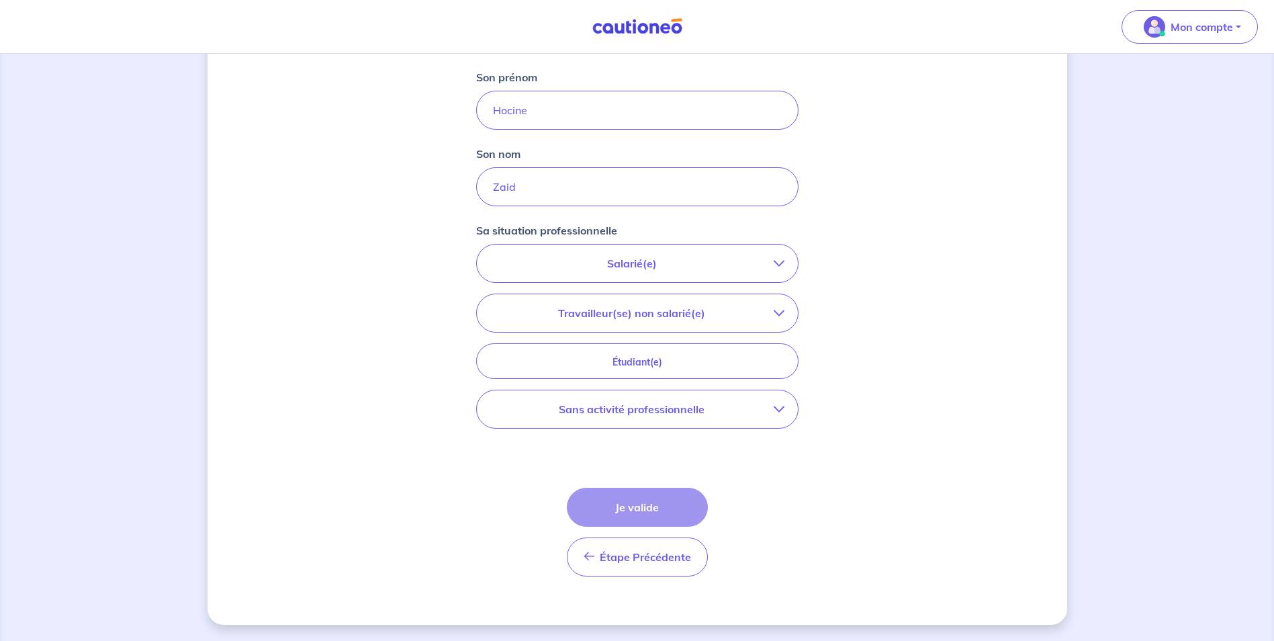
click at [785, 316] on button "Travailleur(se) non salarié(e)" at bounding box center [637, 313] width 321 height 38
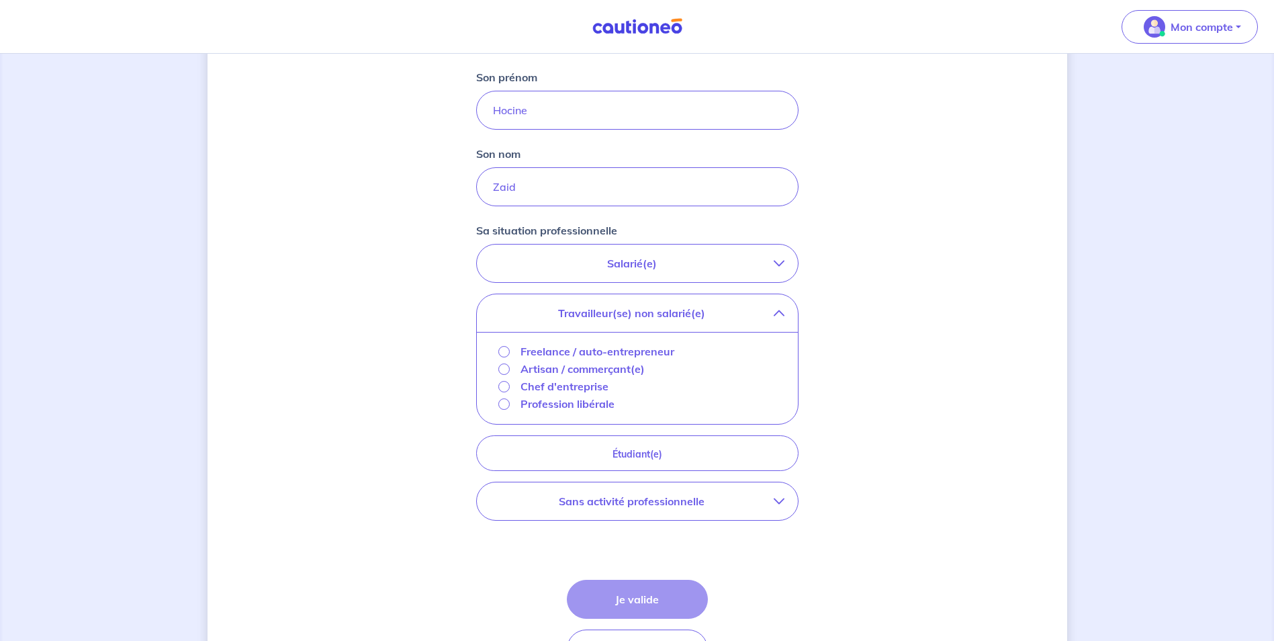
click at [635, 349] on p "Freelance / auto-entrepreneur" at bounding box center [598, 351] width 154 height 16
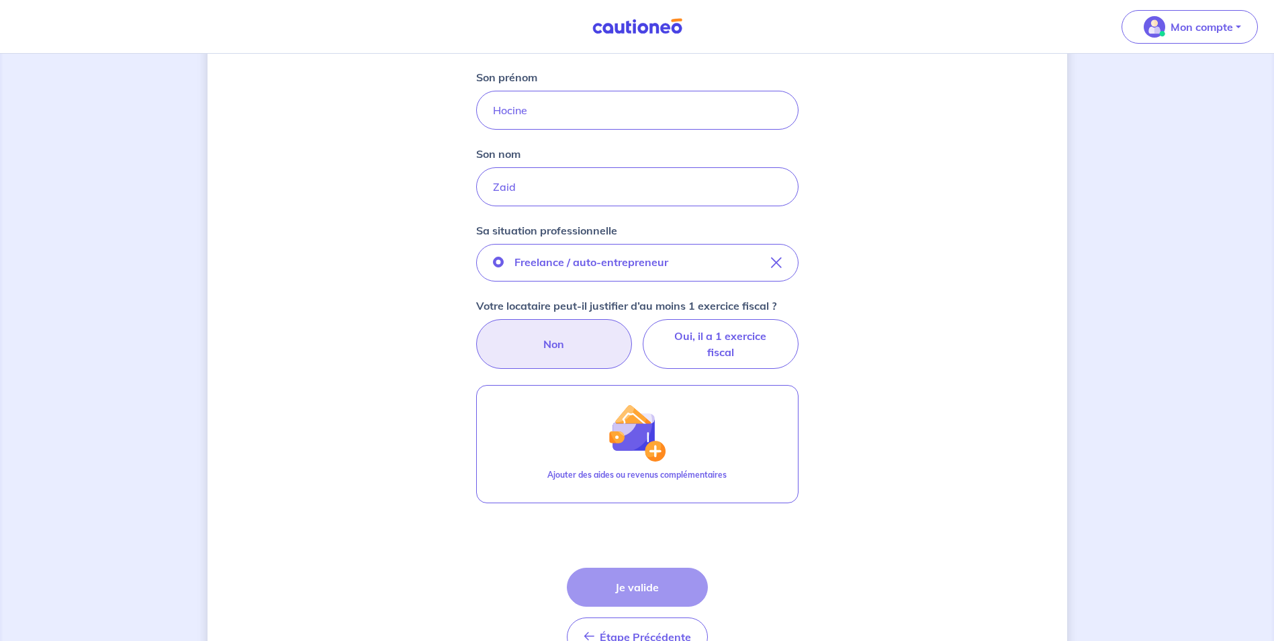
click at [612, 334] on label "Non" at bounding box center [554, 344] width 156 height 50
click at [633, 328] on input "Non" at bounding box center [637, 323] width 9 height 9
radio input "true"
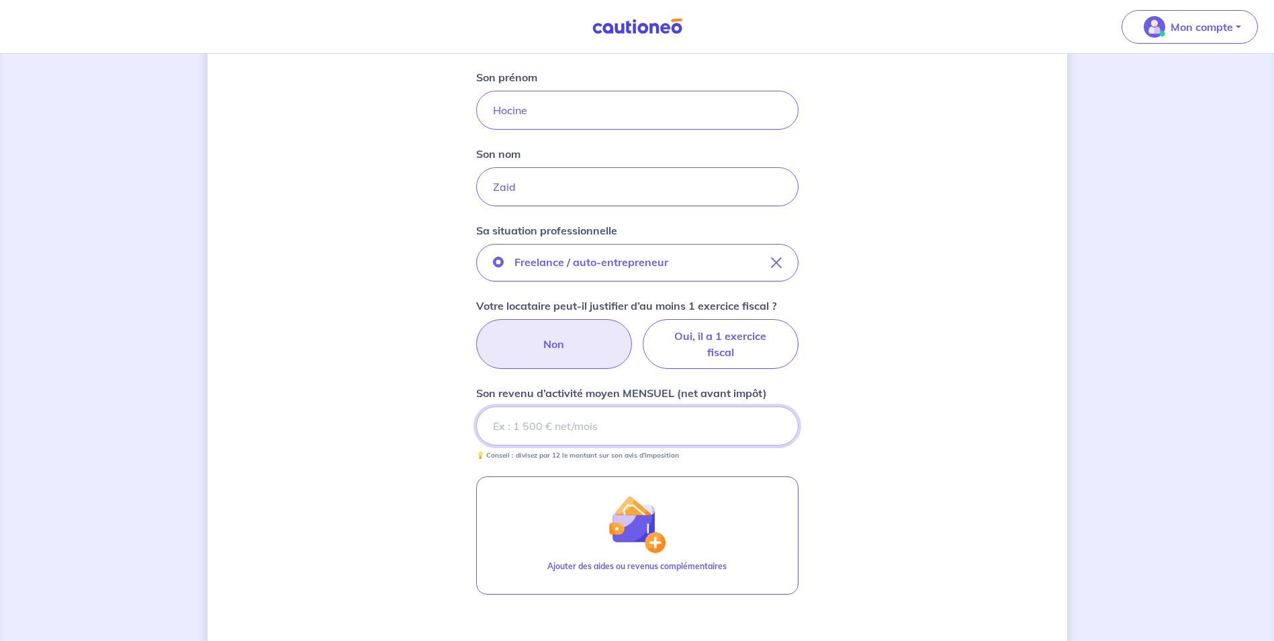
click at [594, 420] on input "Son revenu d’activité moyen MENSUEL (net avant impôt)" at bounding box center [637, 425] width 322 height 39
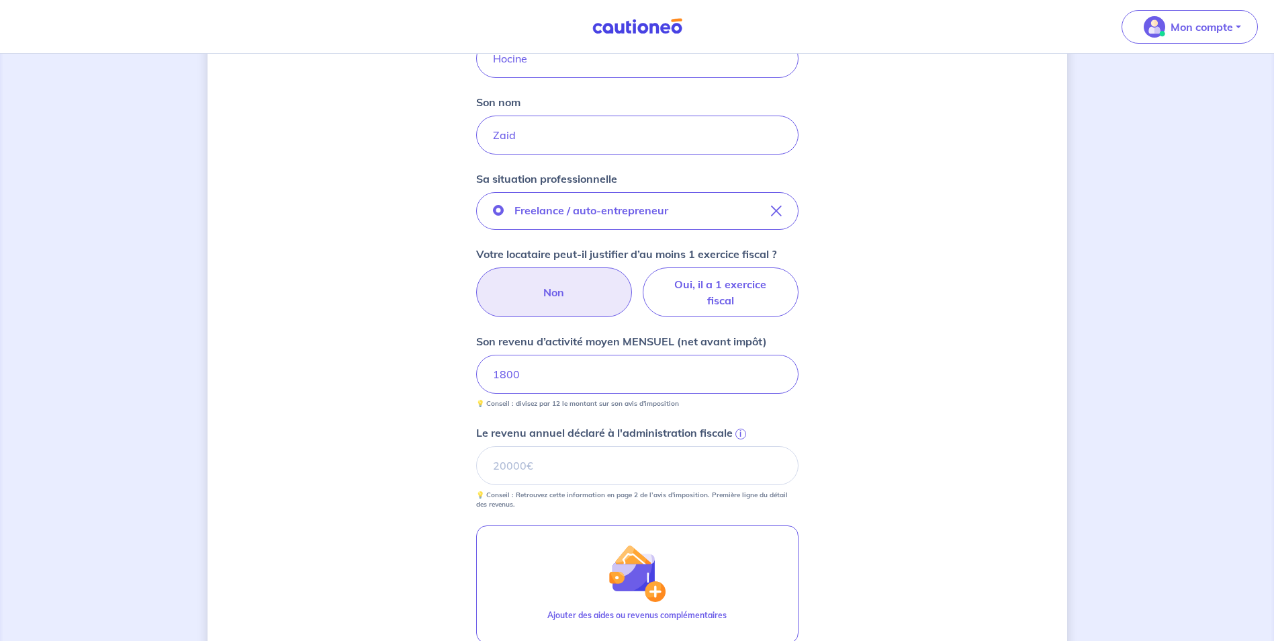
scroll to position [346, 0]
click at [587, 461] on input "Le revenu annuel déclaré à l'administration fiscale i" at bounding box center [637, 464] width 322 height 39
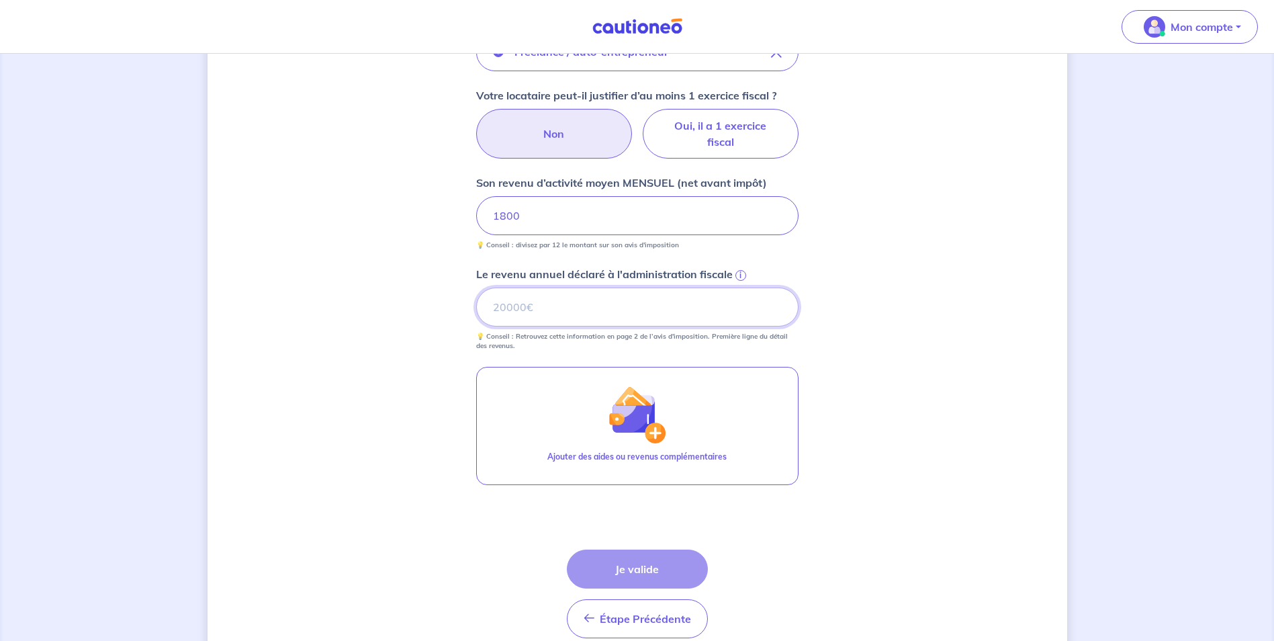
scroll to position [504, 0]
type input "1000"
click at [637, 558] on button "Je valide" at bounding box center [637, 568] width 141 height 39
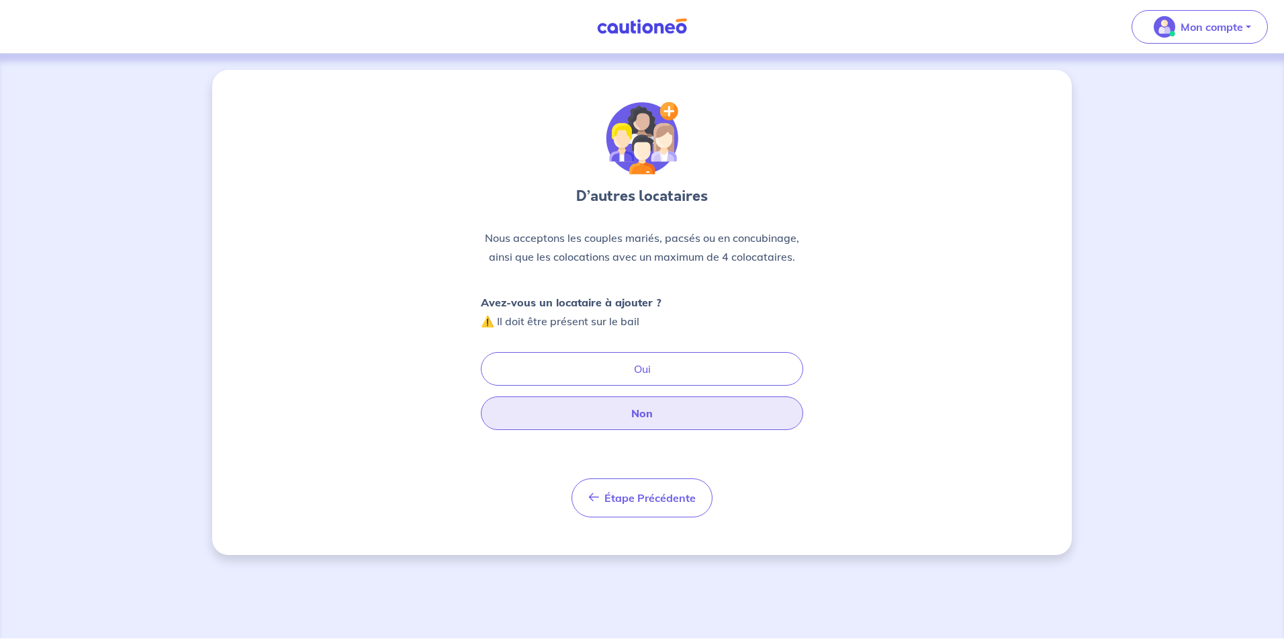
click at [644, 423] on button "Non" at bounding box center [642, 413] width 322 height 34
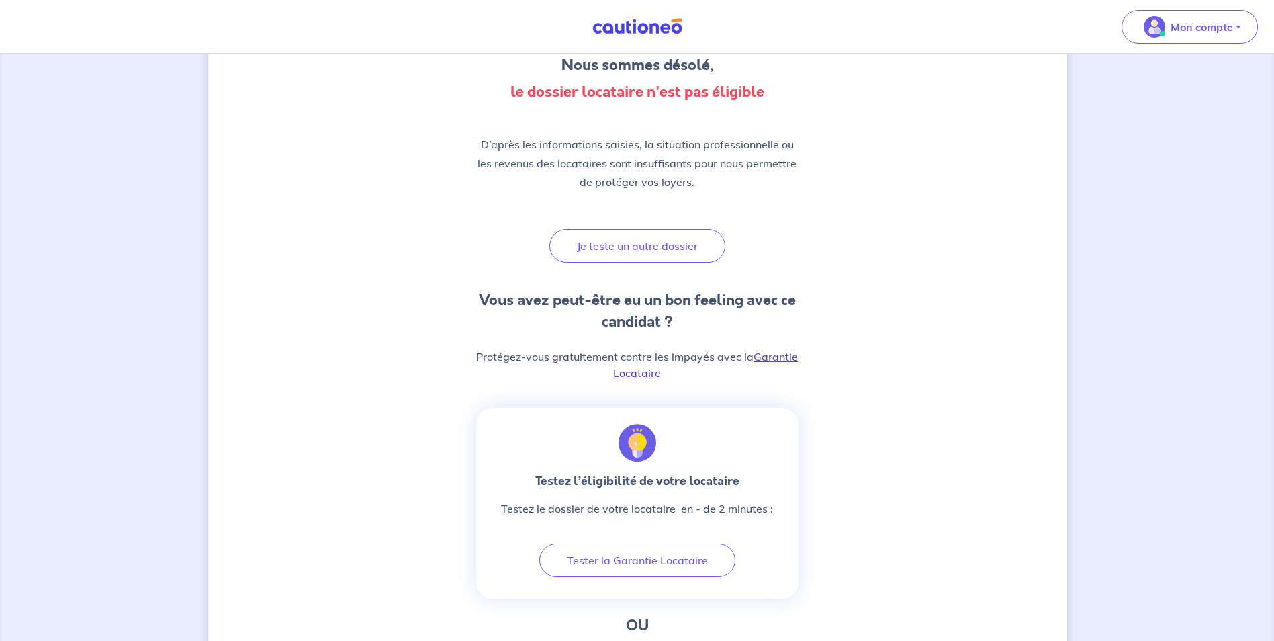
scroll to position [132, 0]
click at [779, 357] on link "Garantie Locataire" at bounding box center [705, 364] width 185 height 30
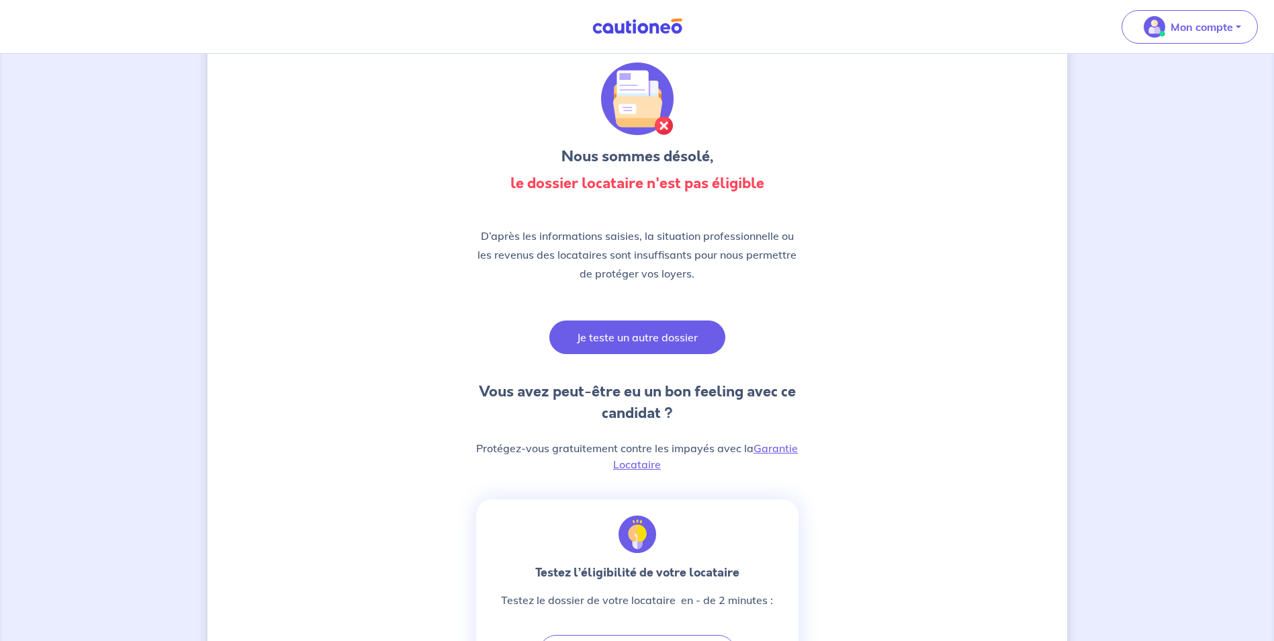
scroll to position [0, 0]
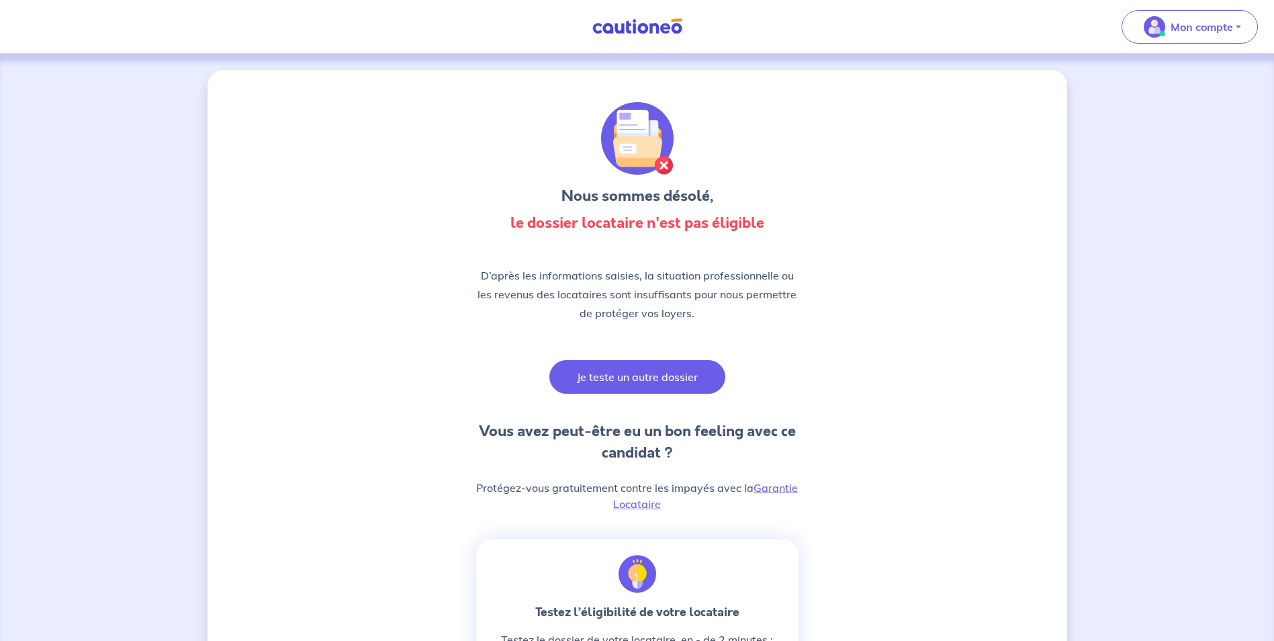
click at [656, 384] on button "Je teste un autre dossier" at bounding box center [637, 377] width 176 height 34
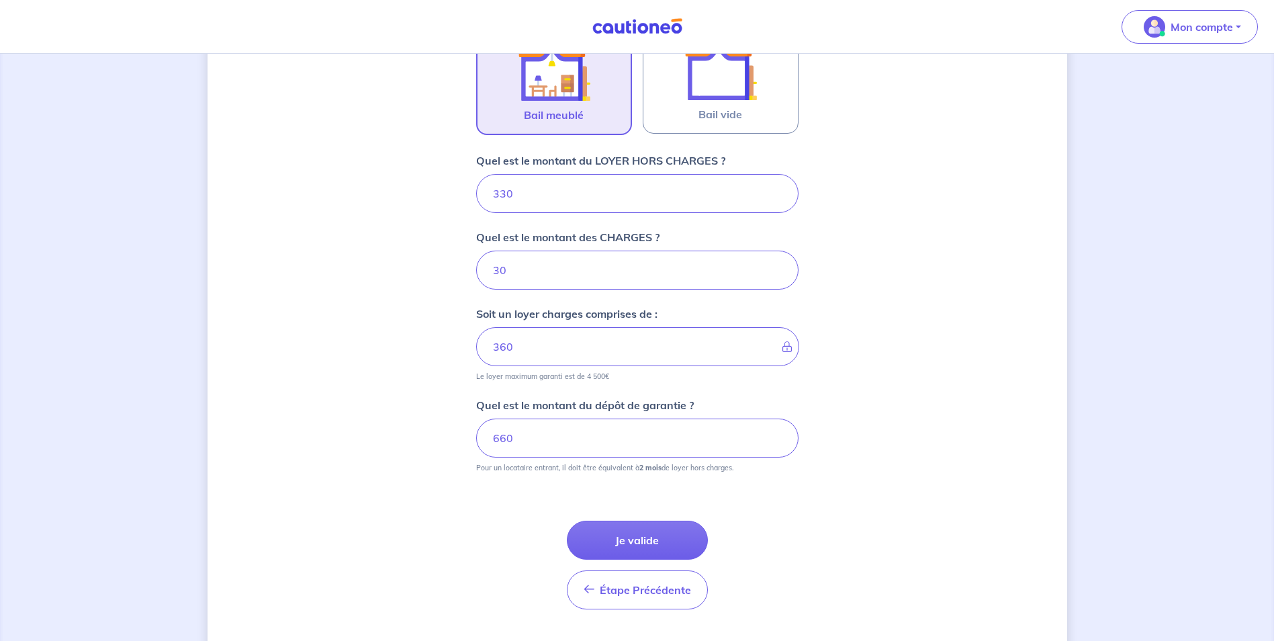
scroll to position [486, 0]
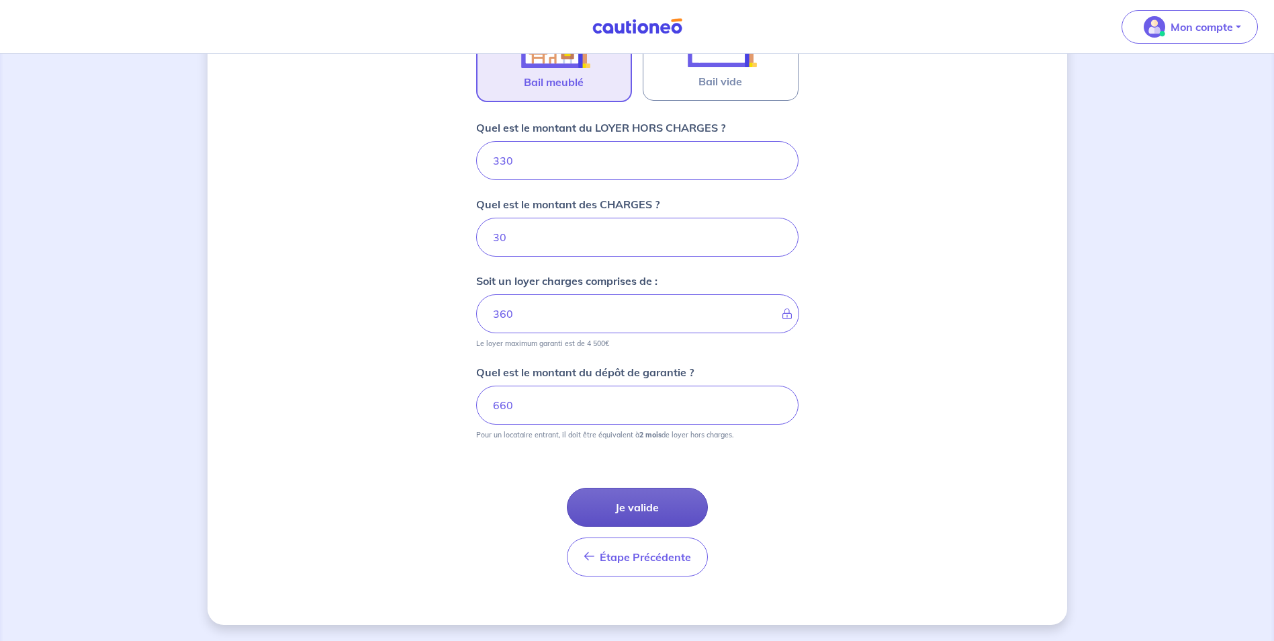
click at [612, 508] on button "Je valide" at bounding box center [637, 507] width 141 height 39
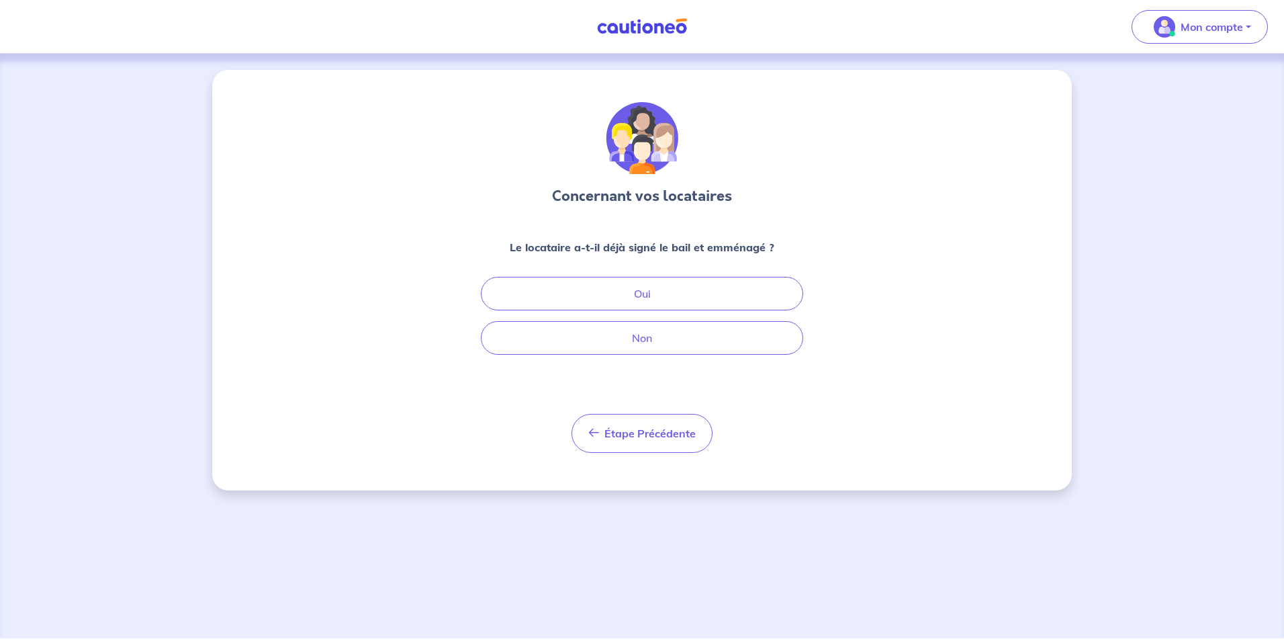
click at [646, 318] on div "Le locataire a-t-il déjà signé le bail et emménagé ? Oui Non" at bounding box center [642, 297] width 322 height 116
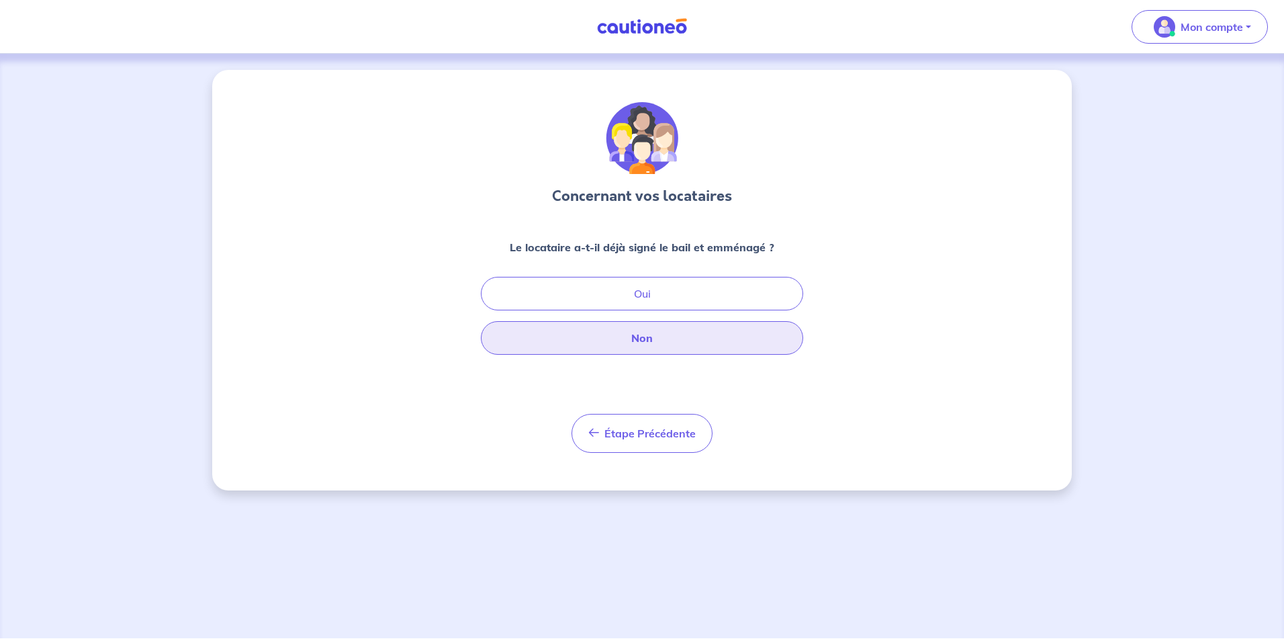
click at [646, 332] on button "Non" at bounding box center [642, 338] width 322 height 34
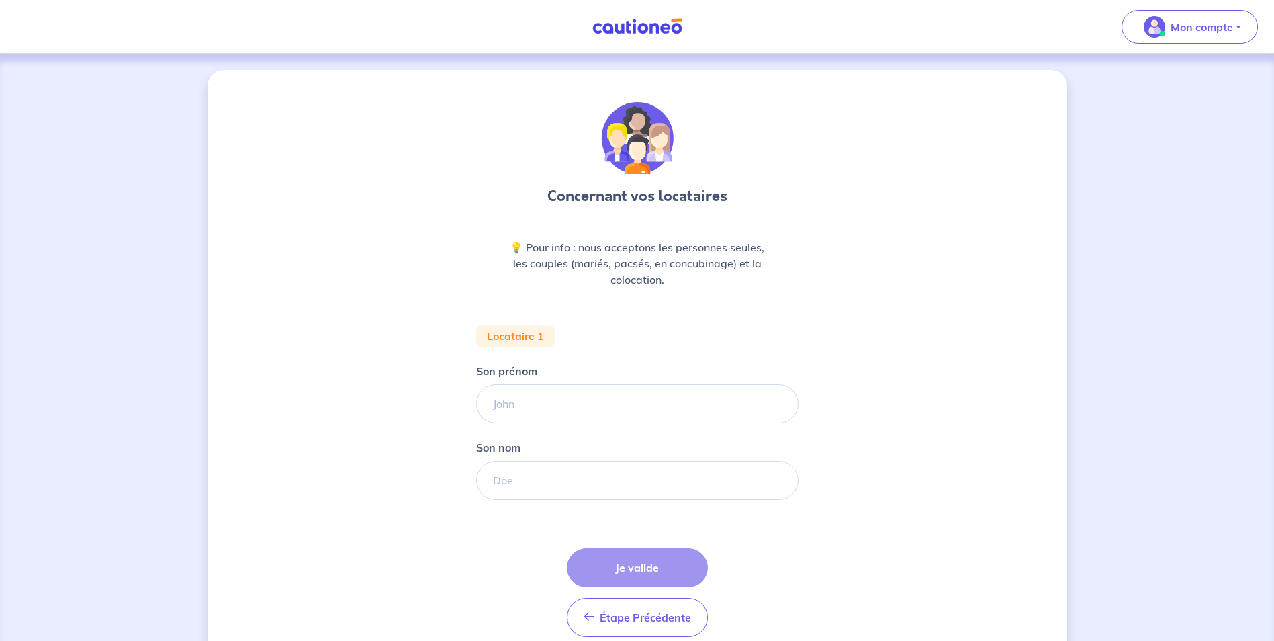
click at [586, 435] on form "Locataire 1 Son prénom [PERSON_NAME] nom Étape Précédente Précédent Je valide J…" at bounding box center [637, 486] width 322 height 322
click at [598, 396] on input "Son prénom" at bounding box center [637, 403] width 322 height 39
type input "Hocine"
type input "Zaid"
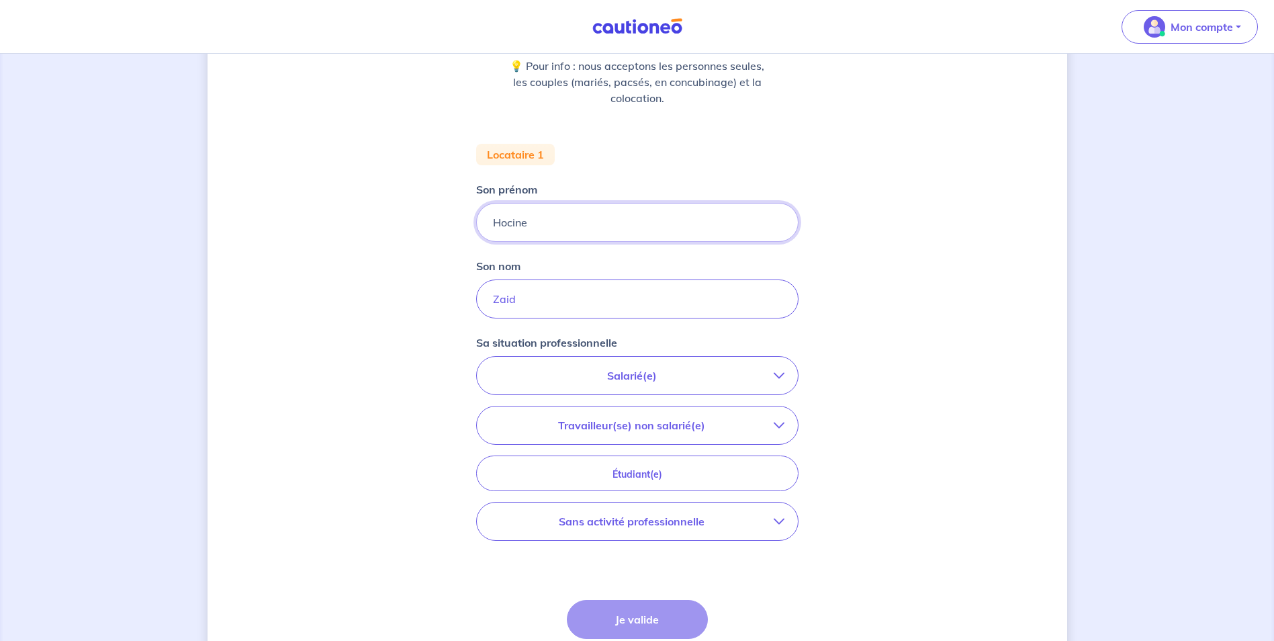
scroll to position [185, 0]
click at [779, 414] on button "Travailleur(se) non salarié(e)" at bounding box center [637, 422] width 321 height 38
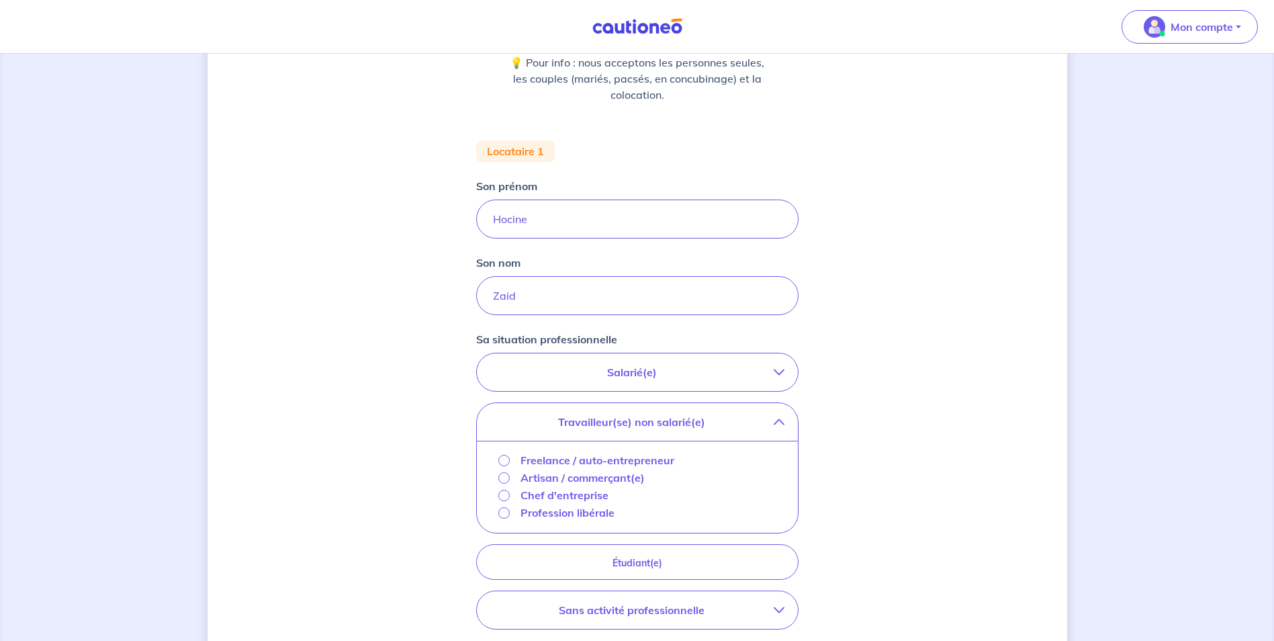
click at [593, 462] on p "Freelance / auto-entrepreneur" at bounding box center [598, 460] width 154 height 16
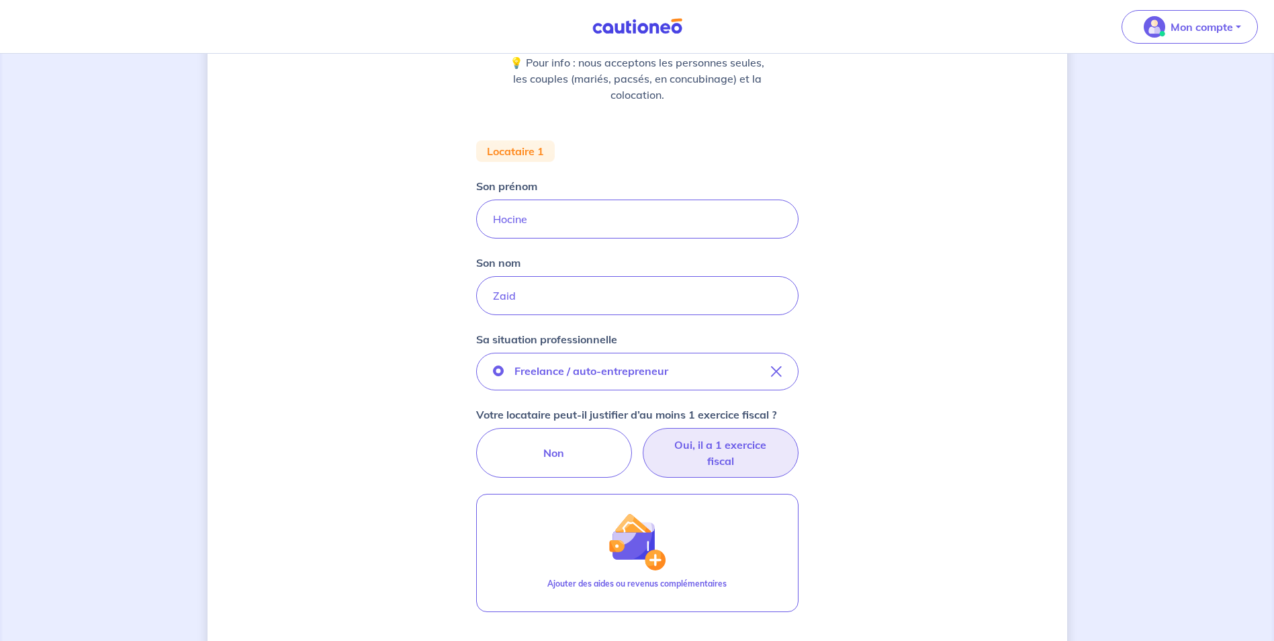
click at [714, 469] on label "Oui, il a 1 exercice fiscal" at bounding box center [721, 453] width 156 height 50
click at [642, 437] on input "Oui, il a 1 exercice fiscal" at bounding box center [637, 432] width 9 height 9
radio input "true"
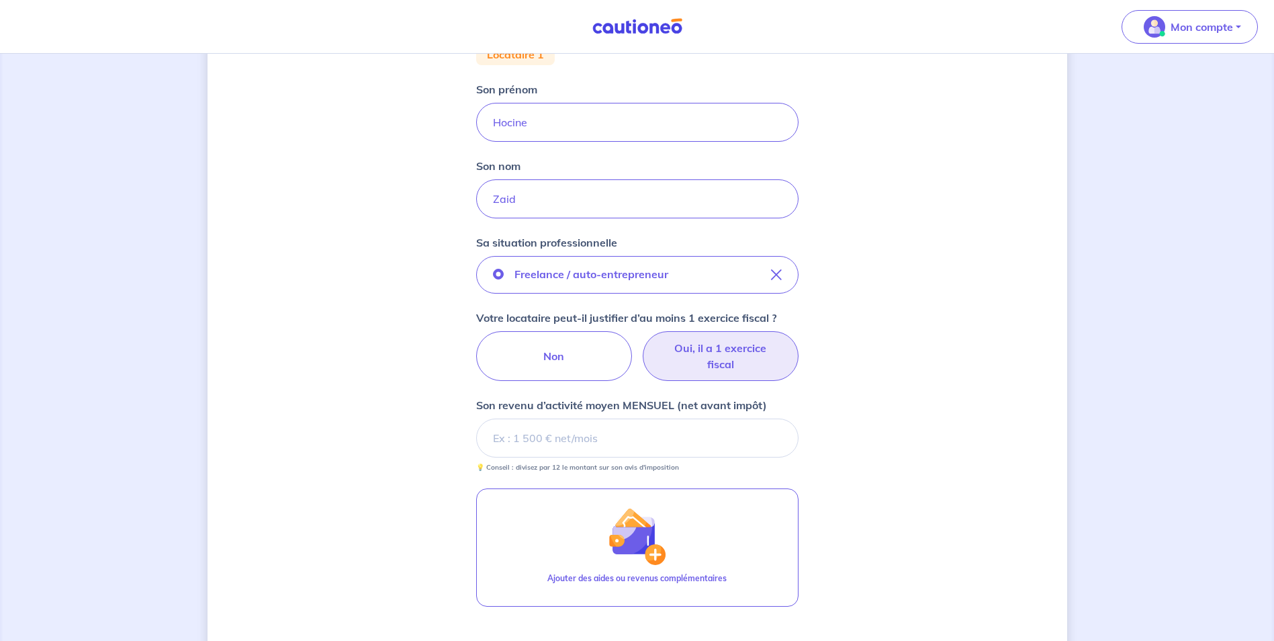
scroll to position [282, 0]
click at [567, 353] on label "Non" at bounding box center [554, 355] width 156 height 50
click at [633, 339] on input "Non" at bounding box center [637, 334] width 9 height 9
radio input "true"
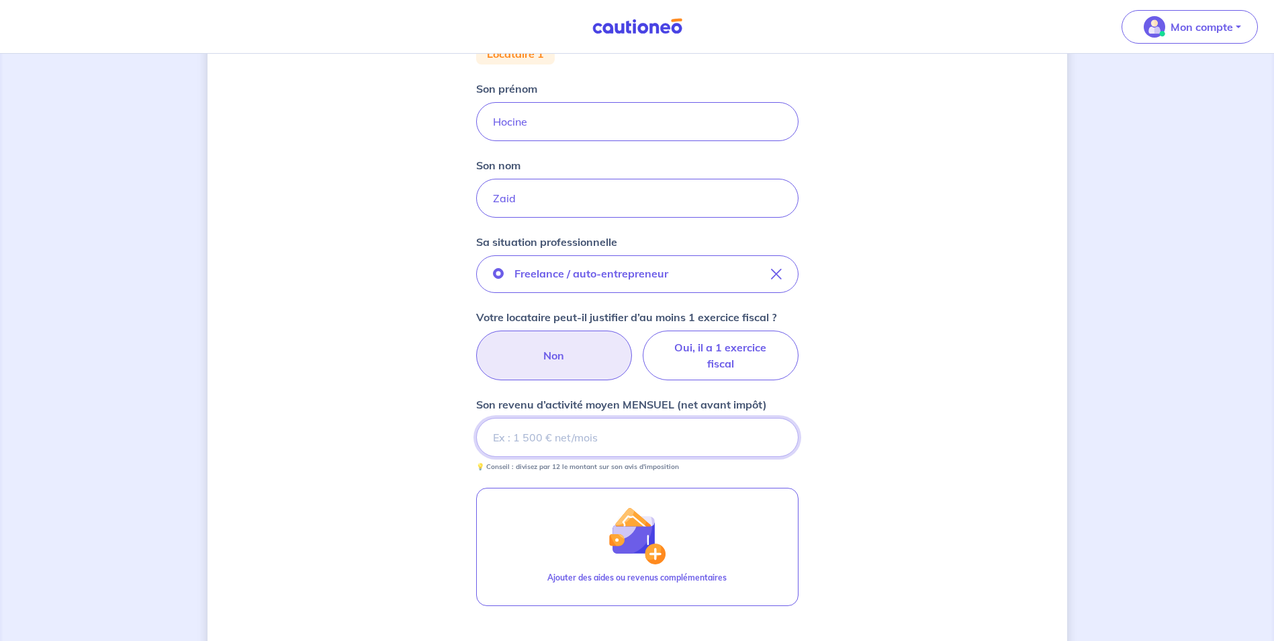
click at [615, 441] on input "Son revenu d’activité moyen MENSUEL (net avant impôt)" at bounding box center [637, 437] width 322 height 39
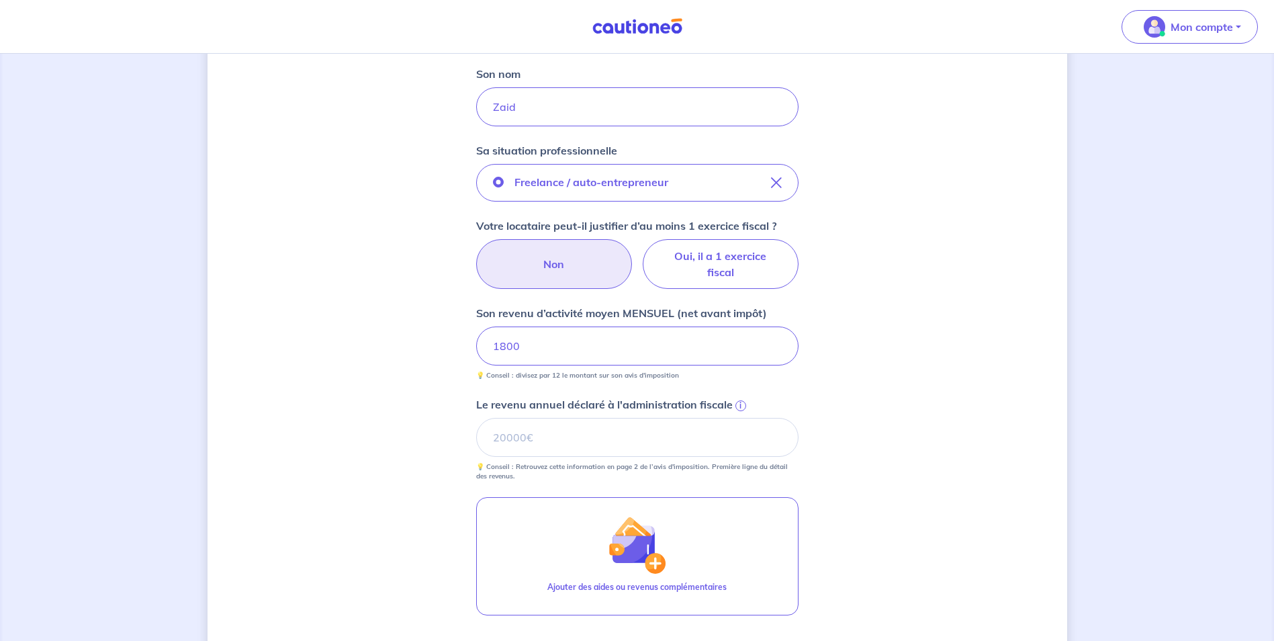
scroll to position [374, 0]
drag, startPoint x: 531, startPoint y: 339, endPoint x: 465, endPoint y: 343, distance: 66.6
click at [465, 343] on div "Concernant vos locataires 💡 Pour info : nous acceptons les personnes seules, le…" at bounding box center [638, 256] width 860 height 1120
click at [541, 437] on input "Le revenu annuel déclaré à l'administration fiscale i" at bounding box center [637, 436] width 322 height 39
type input "6"
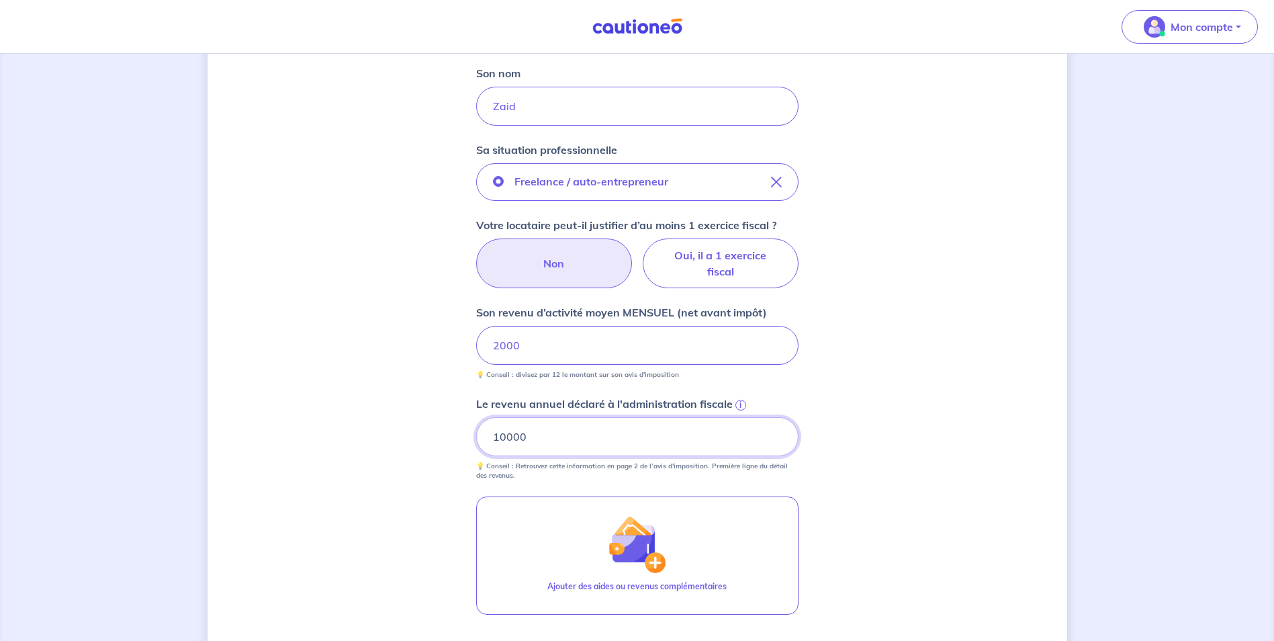
type input "10000"
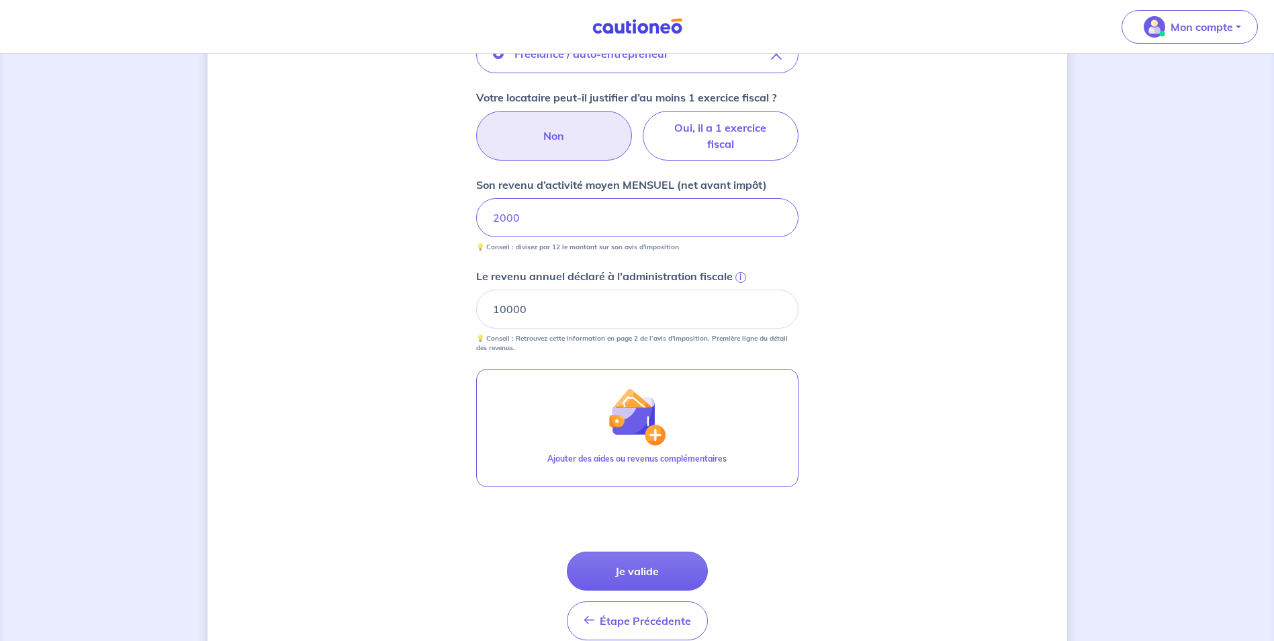
scroll to position [502, 0]
click at [0, 413] on html "Mon compte Me déconnecter Concernant vos locataires 💡 Pour info : nous accepton…" at bounding box center [637, 101] width 1274 height 1206
click at [634, 574] on button "Je valide" at bounding box center [637, 570] width 141 height 39
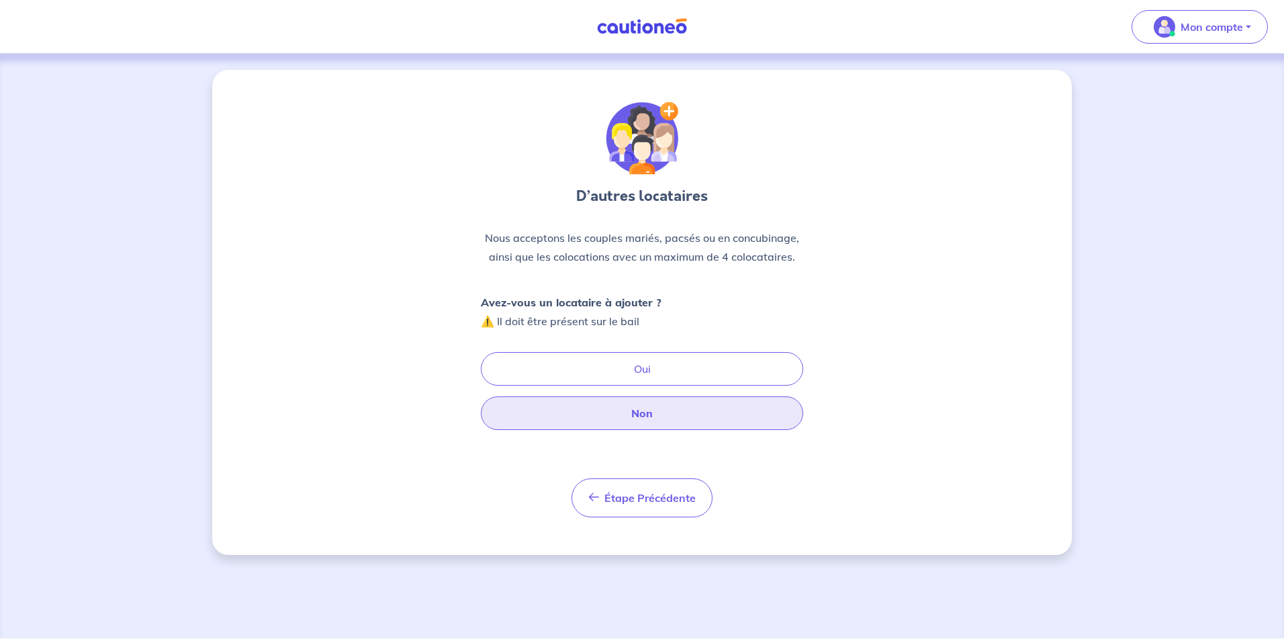
click at [677, 416] on button "Non" at bounding box center [642, 413] width 322 height 34
